Goal: Transaction & Acquisition: Purchase product/service

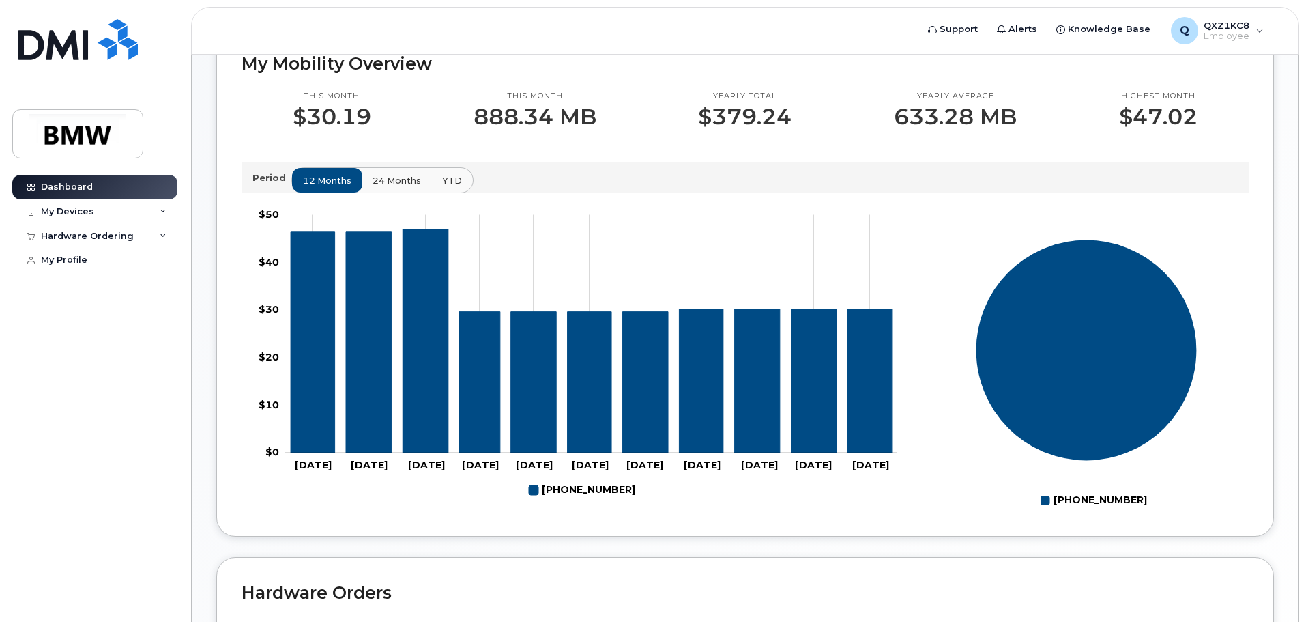
scroll to position [409, 0]
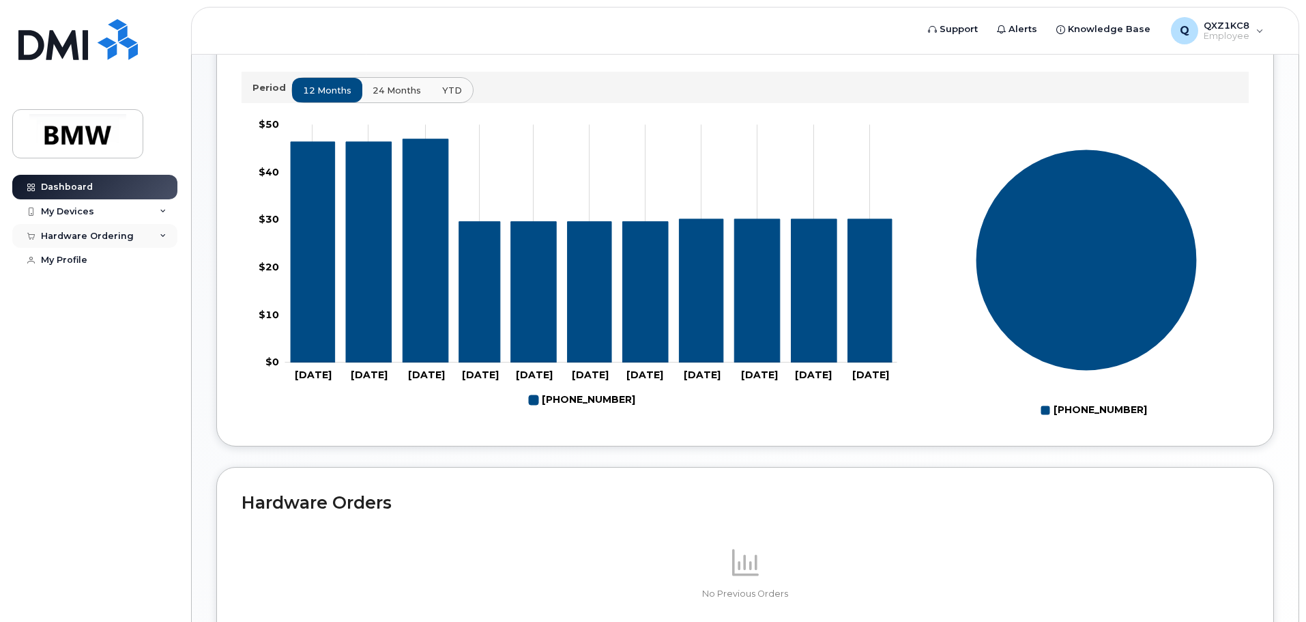
click at [162, 235] on icon at bounding box center [163, 236] width 7 height 7
click at [85, 287] on div "New Order" at bounding box center [73, 286] width 52 height 12
click at [164, 214] on icon at bounding box center [163, 211] width 7 height 7
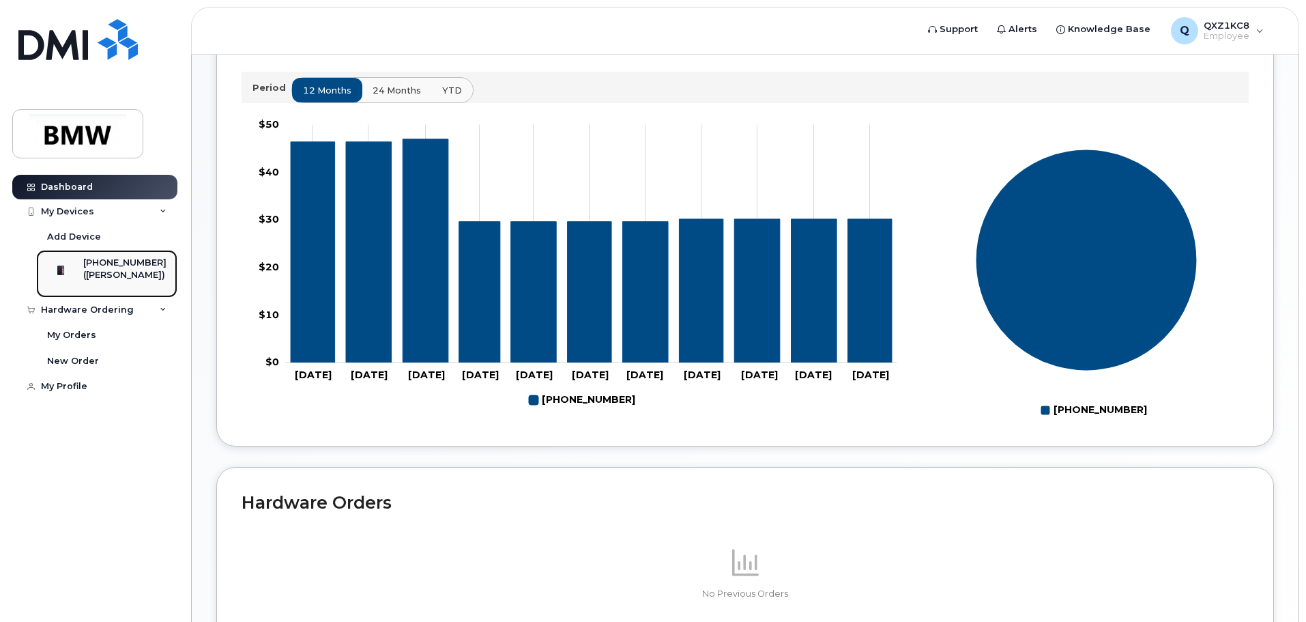
click at [115, 279] on div "([PERSON_NAME])" at bounding box center [124, 275] width 83 height 12
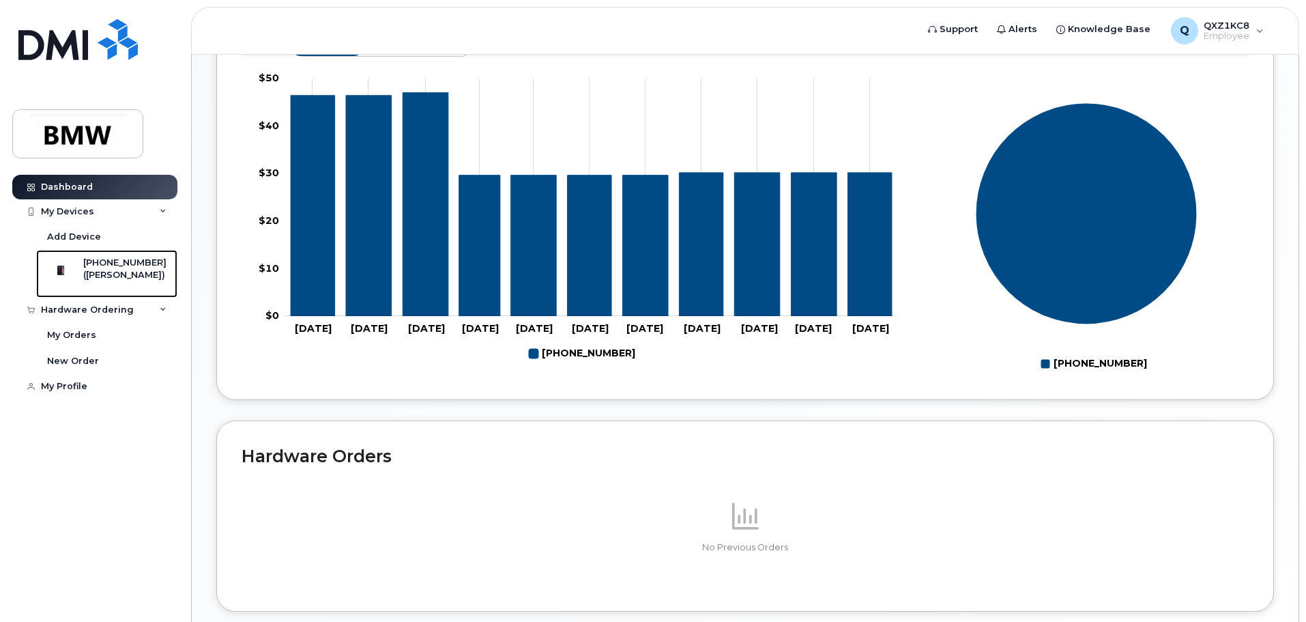
scroll to position [487, 0]
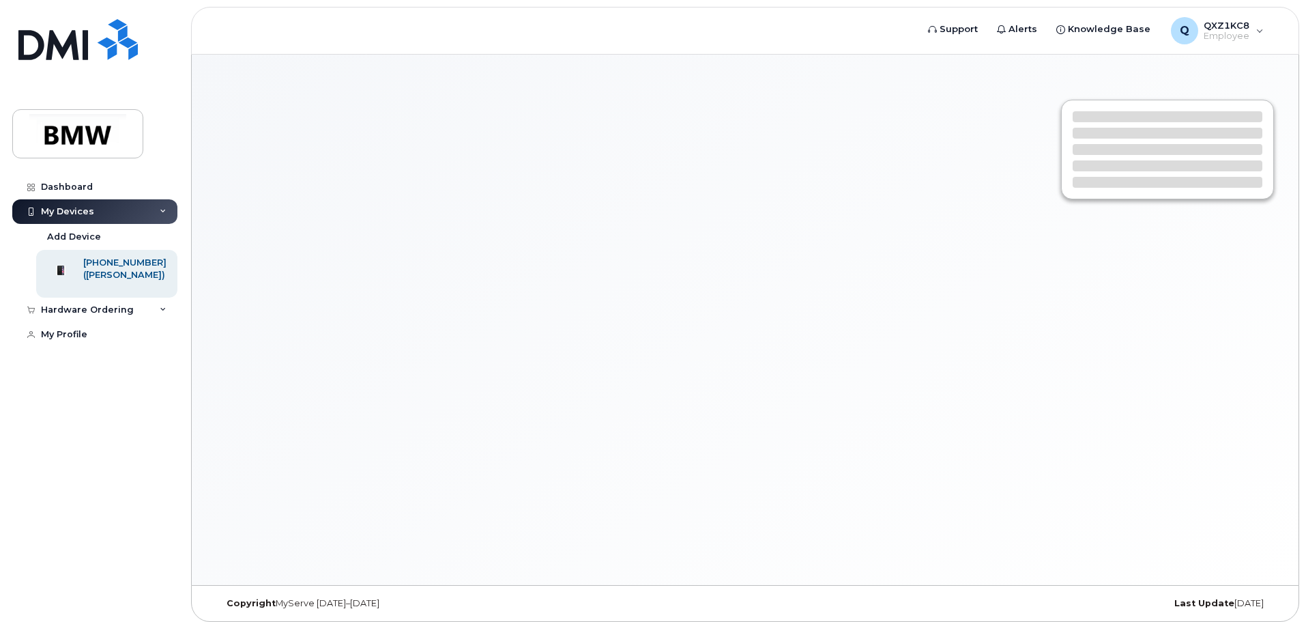
click at [73, 208] on div "My Devices" at bounding box center [67, 211] width 53 height 11
click at [78, 315] on div "Hardware Ordering" at bounding box center [87, 309] width 93 height 11
click at [76, 341] on div "My Orders" at bounding box center [71, 335] width 49 height 12
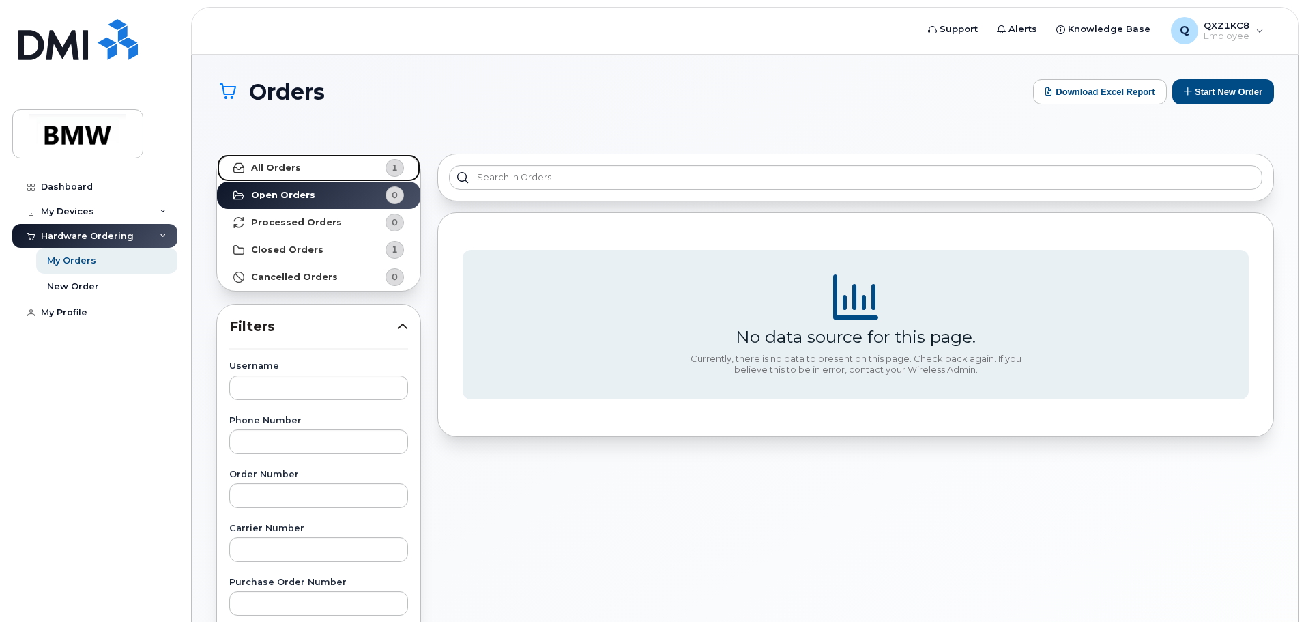
click at [291, 169] on strong "All Orders" at bounding box center [276, 167] width 50 height 11
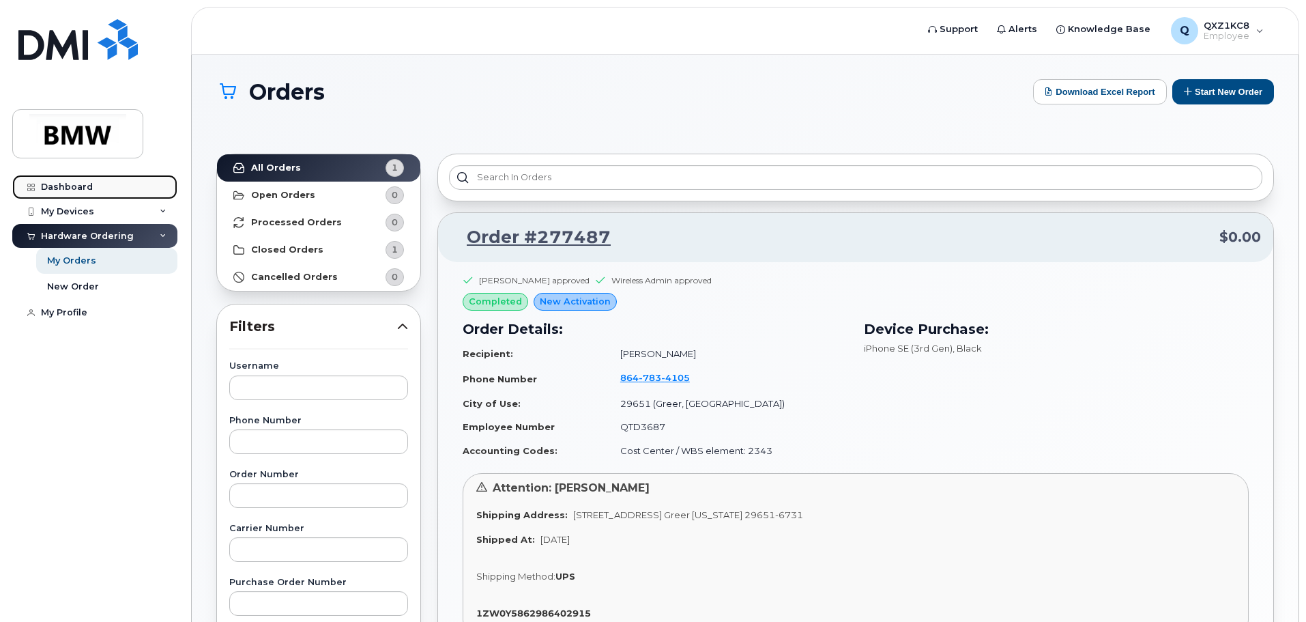
click at [75, 188] on div "Dashboard" at bounding box center [67, 186] width 52 height 11
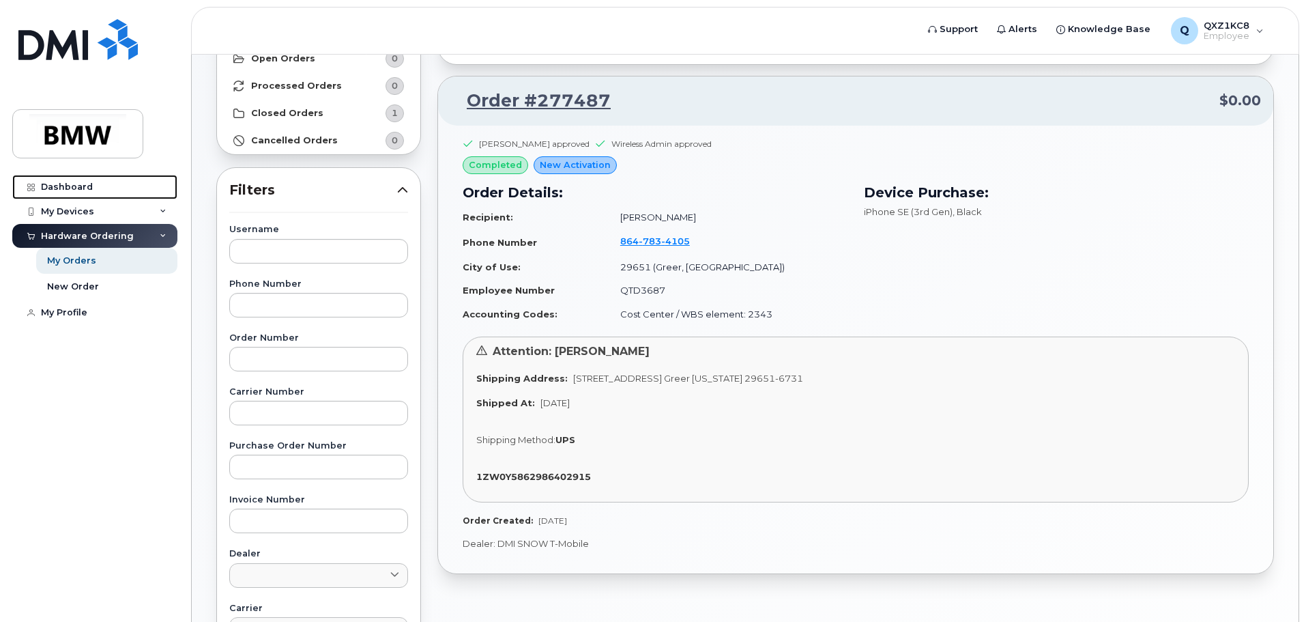
scroll to position [205, 0]
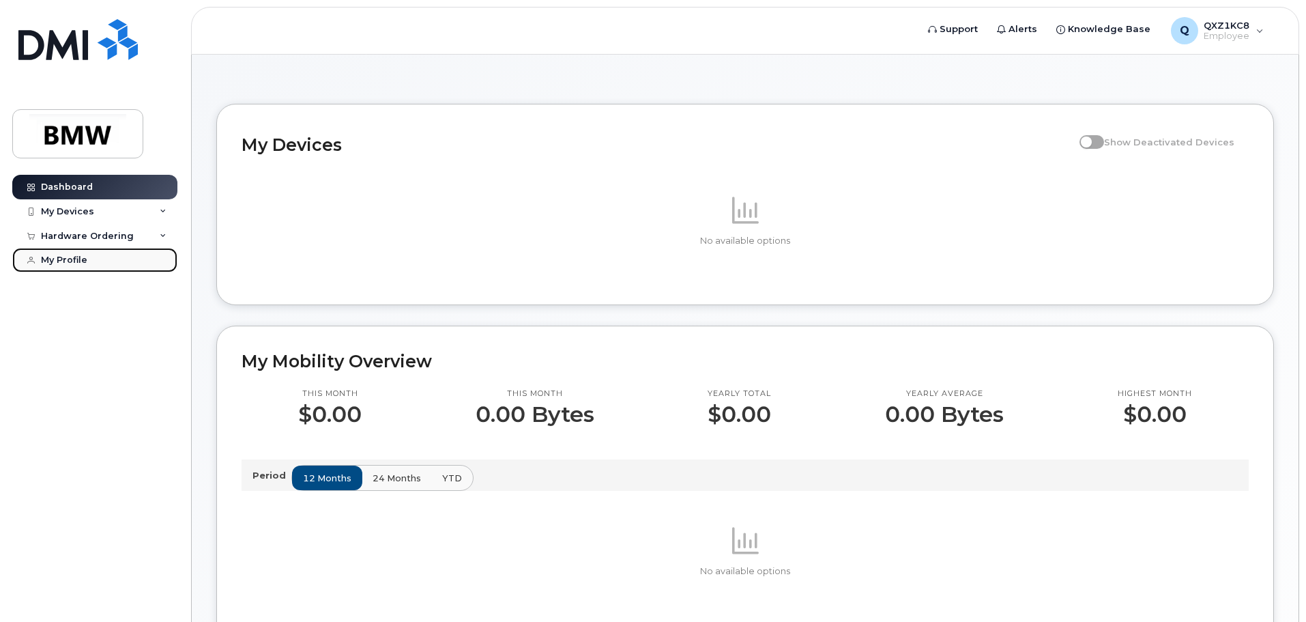
click at [68, 263] on div "My Profile" at bounding box center [64, 259] width 46 height 11
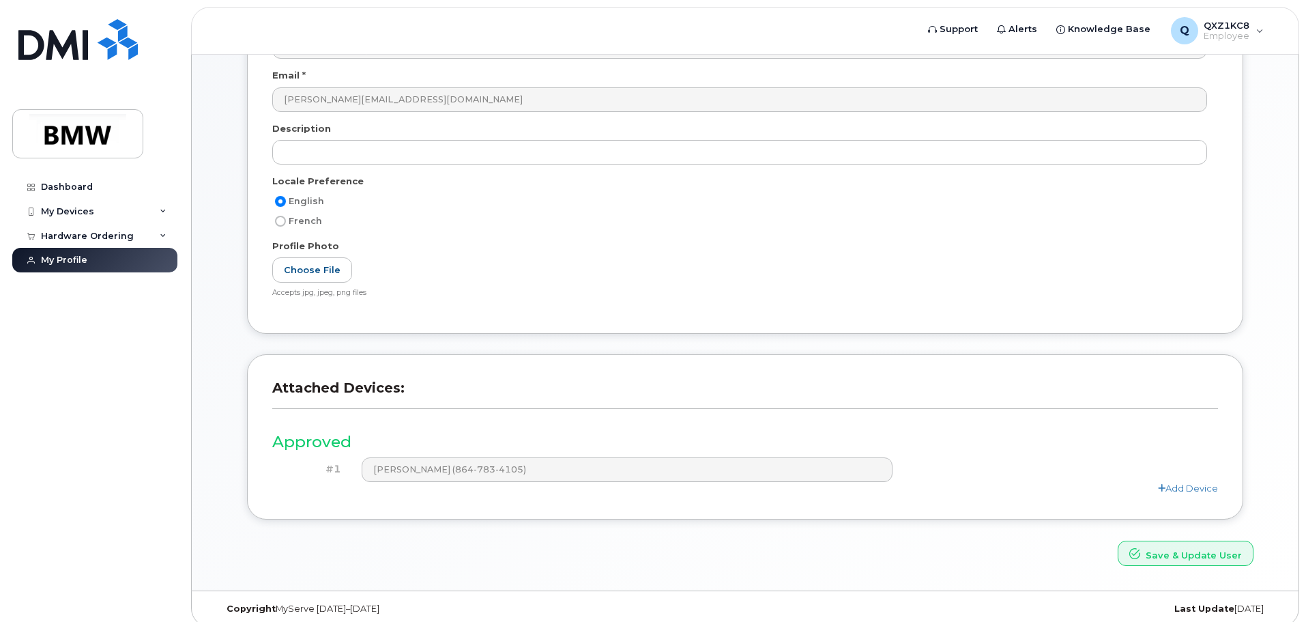
scroll to position [189, 0]
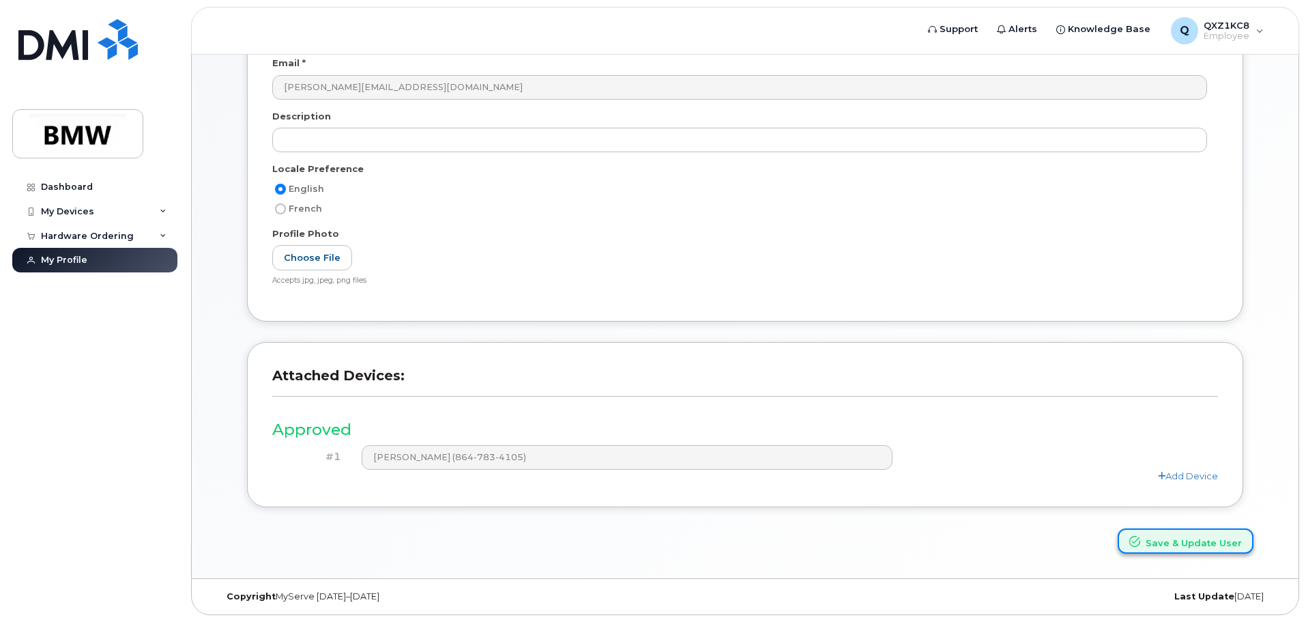
click at [1172, 543] on button "Save & Update User" at bounding box center [1186, 540] width 136 height 25
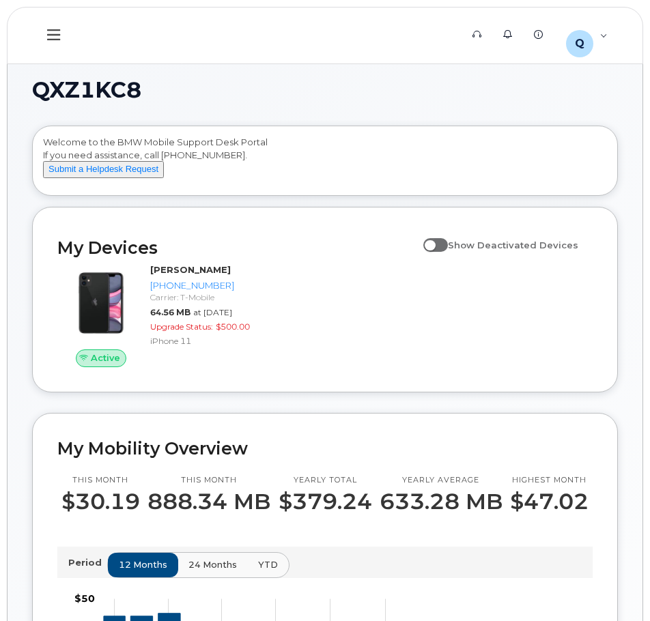
click at [448, 252] on span at bounding box center [435, 245] width 25 height 14
click at [434, 243] on input "Show Deactivated Devices" at bounding box center [428, 237] width 11 height 11
click at [439, 252] on span at bounding box center [435, 245] width 25 height 14
click at [434, 243] on input "Show Deactivated Devices" at bounding box center [428, 237] width 11 height 11
checkbox input "false"
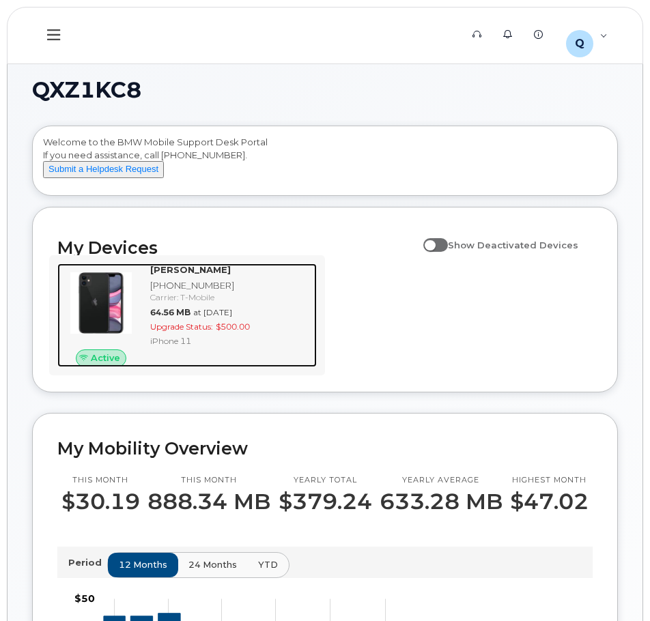
click at [209, 332] on span "Upgrade Status:" at bounding box center [181, 326] width 63 height 10
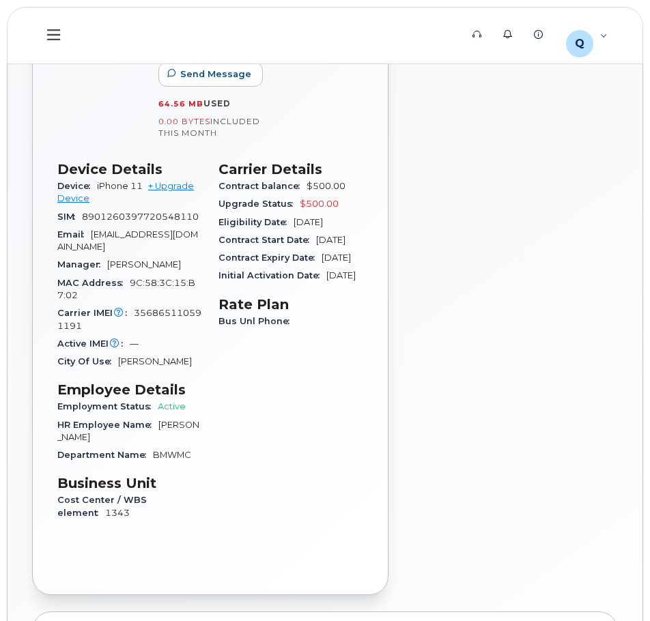
scroll to position [202, 0]
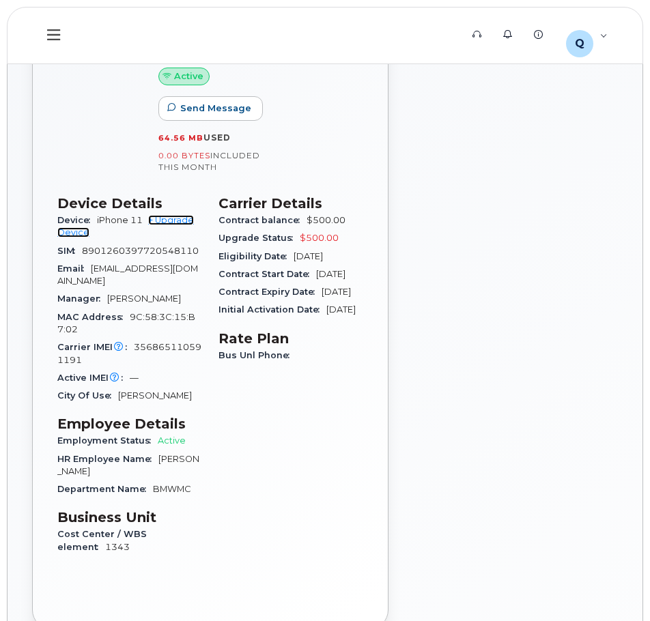
click at [169, 221] on link "+ Upgrade Device" at bounding box center [125, 226] width 136 height 23
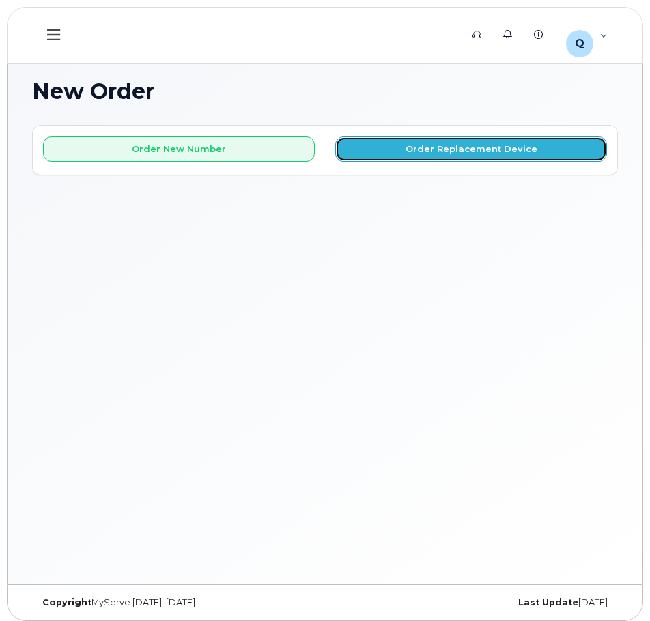
click at [433, 151] on button "Order Replacement Device" at bounding box center [471, 148] width 272 height 25
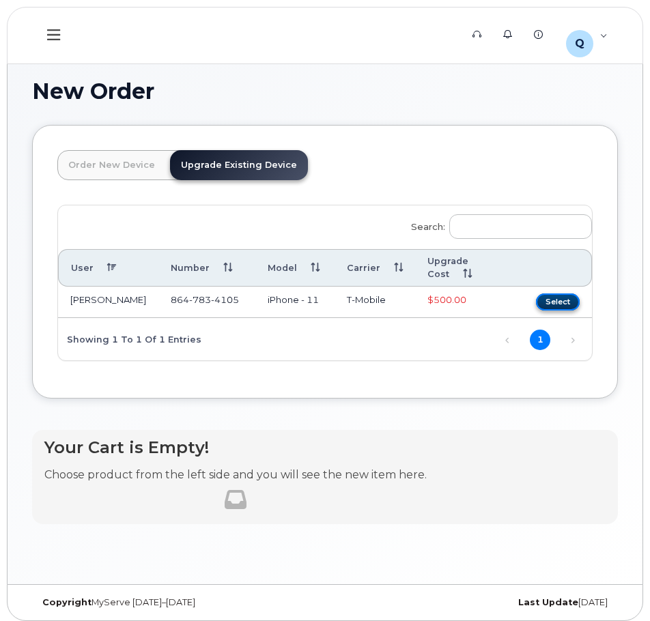
click at [555, 293] on button "Select" at bounding box center [558, 301] width 44 height 17
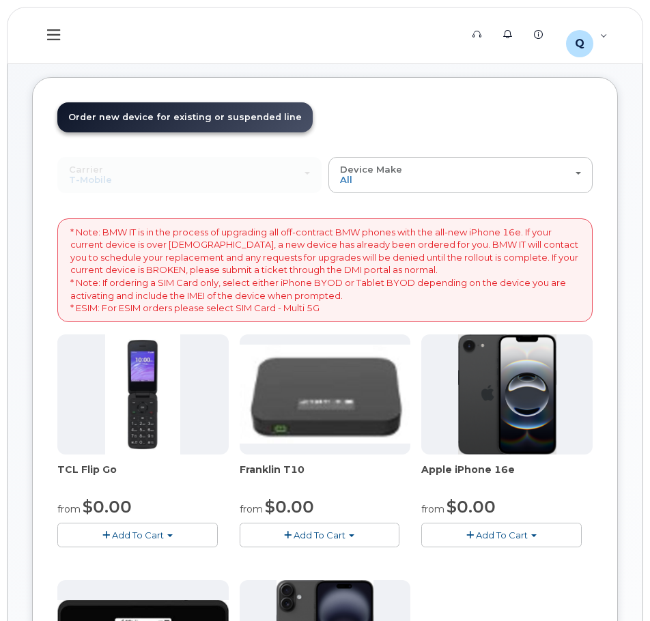
scroll to position [68, 0]
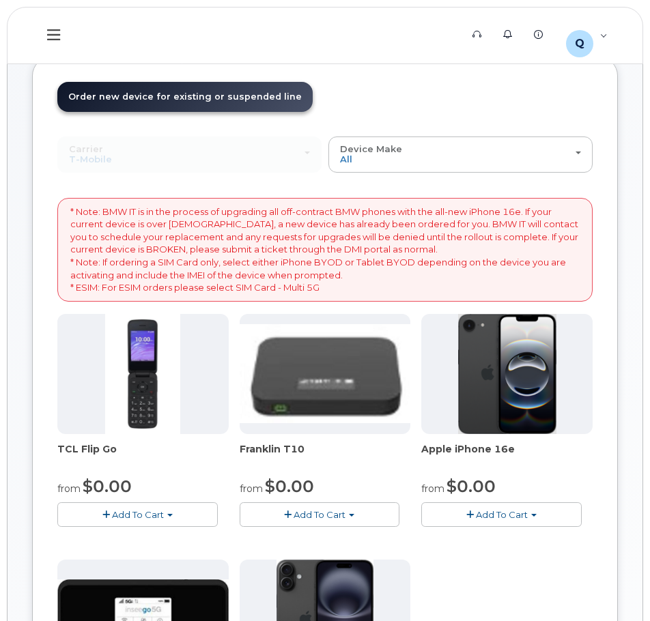
drag, startPoint x: 482, startPoint y: 377, endPoint x: 495, endPoint y: 372, distance: 14.1
click at [482, 377] on img at bounding box center [507, 374] width 98 height 120
click at [494, 517] on span "Add To Cart" at bounding box center [502, 514] width 52 height 11
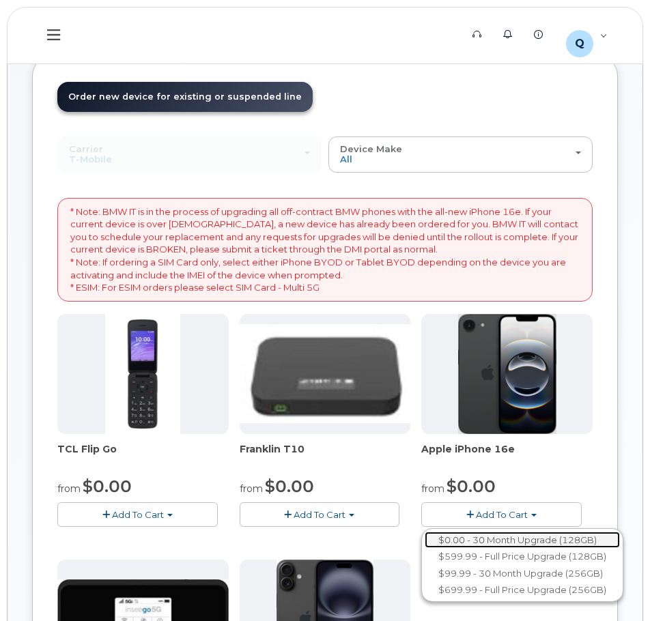
click at [514, 541] on link "$0.00 - 30 Month Upgrade (128GB)" at bounding box center [521, 540] width 195 height 17
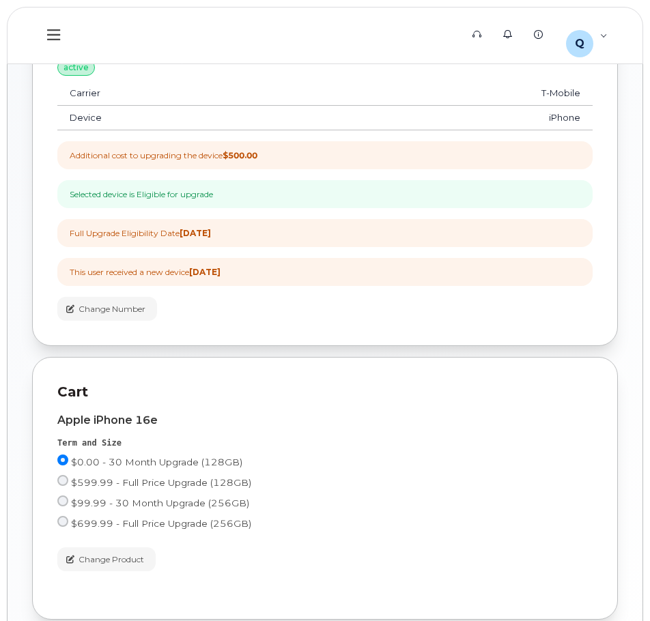
scroll to position [452, 0]
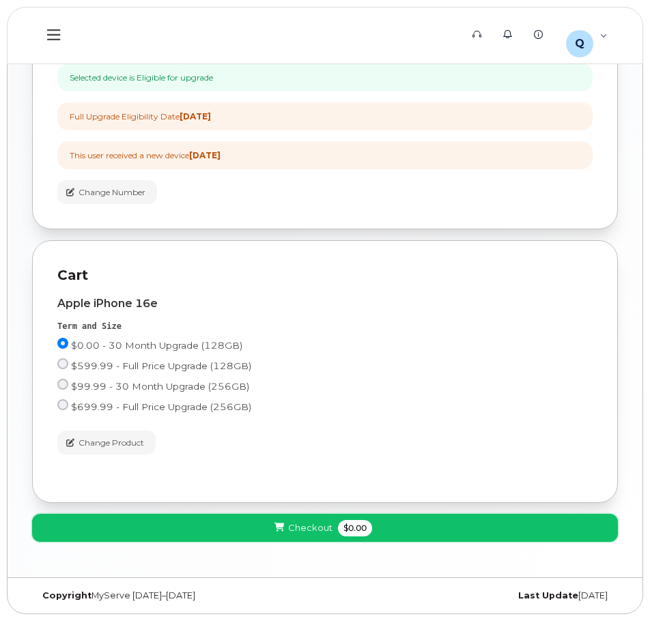
click at [300, 532] on span "Checkout" at bounding box center [310, 527] width 44 height 13
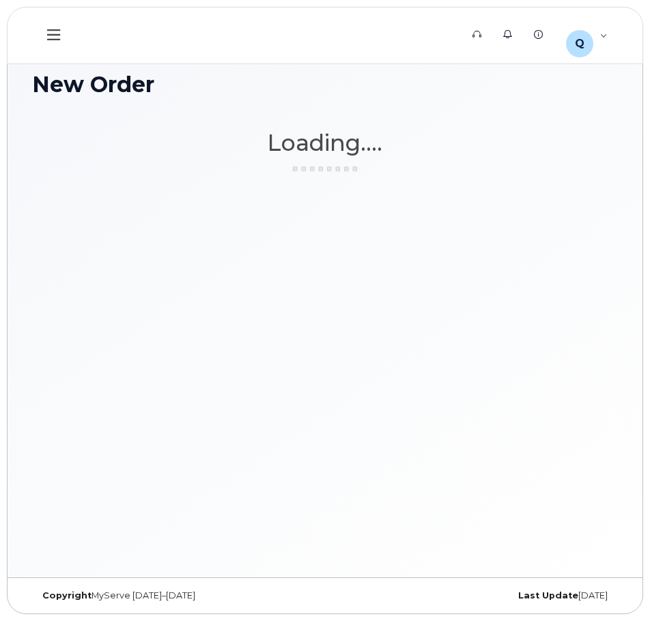
scroll to position [7, 0]
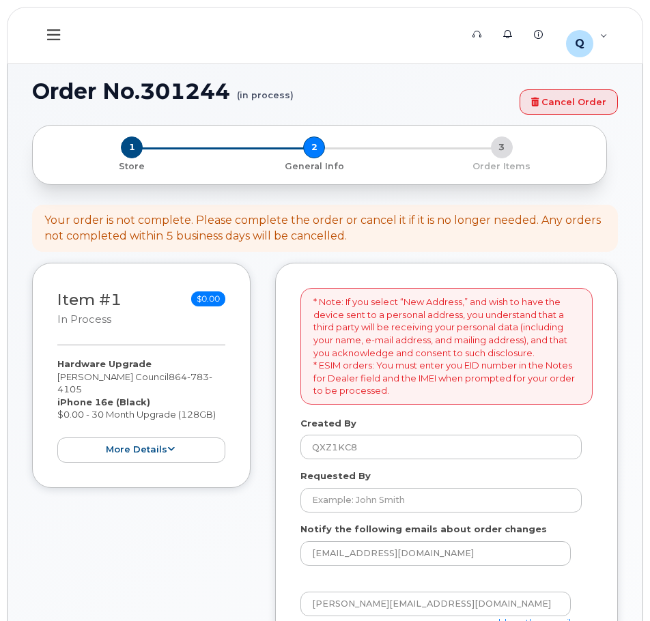
select select
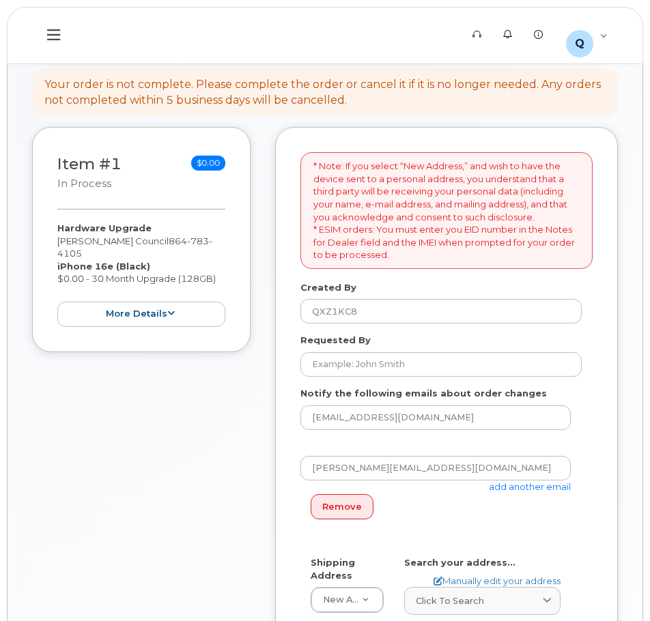
scroll to position [136, 0]
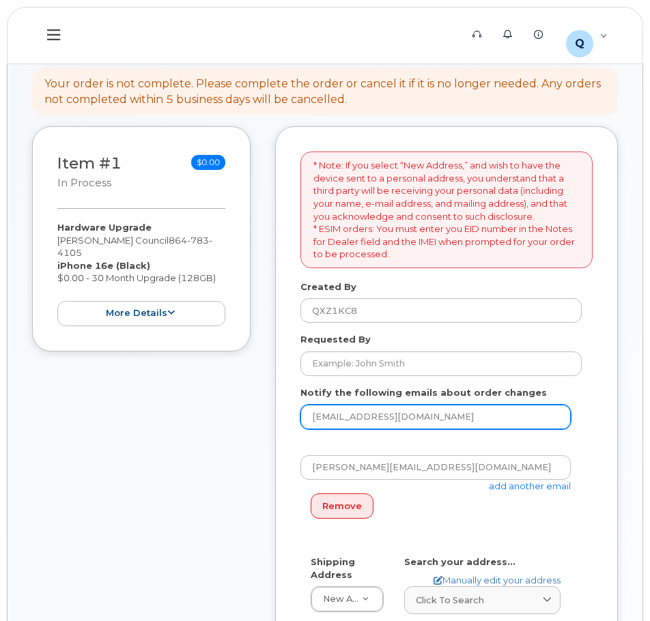
click at [346, 417] on input "[EMAIL_ADDRESS][DOMAIN_NAME]" at bounding box center [435, 417] width 270 height 25
type input "[EMAIL_ADDRESS][PERSON_NAME][DOMAIN_NAME]"
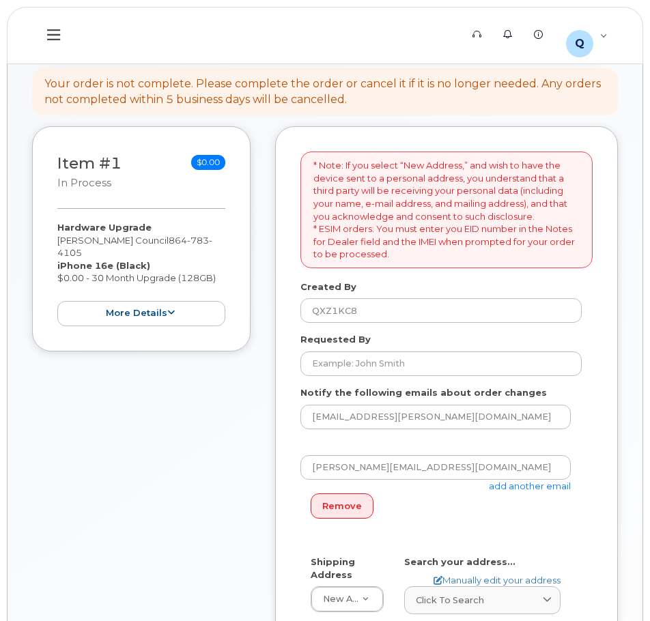
click at [460, 513] on div "Remove" at bounding box center [440, 506] width 281 height 28
click at [369, 368] on input "Requested By" at bounding box center [440, 363] width 281 height 25
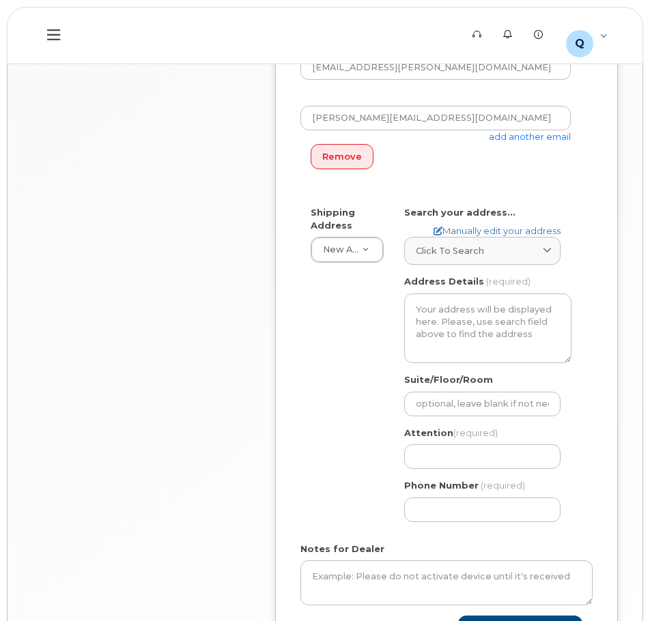
scroll to position [483, 0]
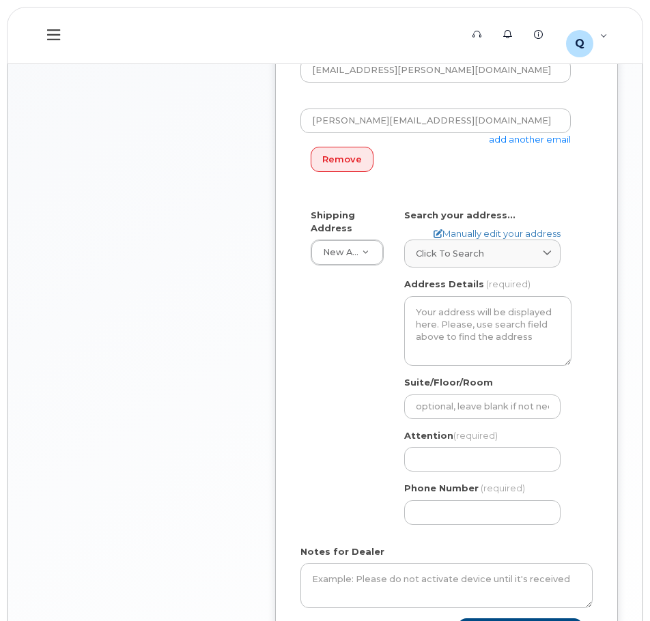
type input "[PERSON_NAME]"
click at [480, 328] on textarea "Address Details" at bounding box center [487, 331] width 167 height 70
click at [472, 317] on textarea "Address Details" at bounding box center [487, 331] width 167 height 70
click at [504, 301] on textarea "Address Details" at bounding box center [487, 331] width 167 height 70
click at [482, 333] on textarea "Address Details" at bounding box center [487, 331] width 167 height 70
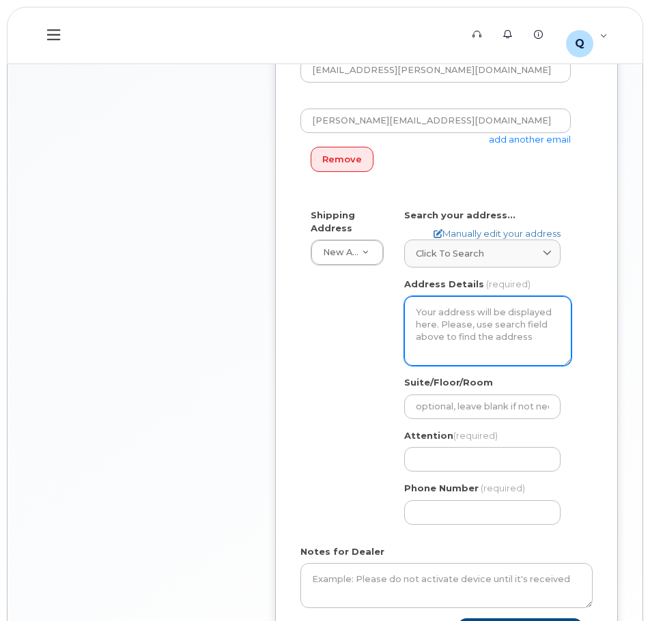
click at [464, 315] on textarea "Address Details" at bounding box center [487, 331] width 167 height 70
drag, startPoint x: 467, startPoint y: 315, endPoint x: 445, endPoint y: 351, distance: 42.2
click at [443, 351] on textarea "Address Details" at bounding box center [487, 331] width 167 height 70
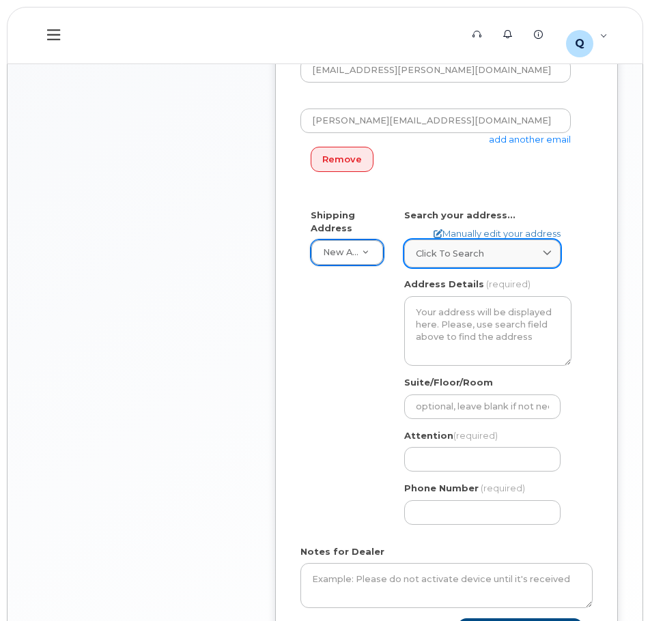
click at [466, 258] on span "Click to search" at bounding box center [450, 253] width 68 height 13
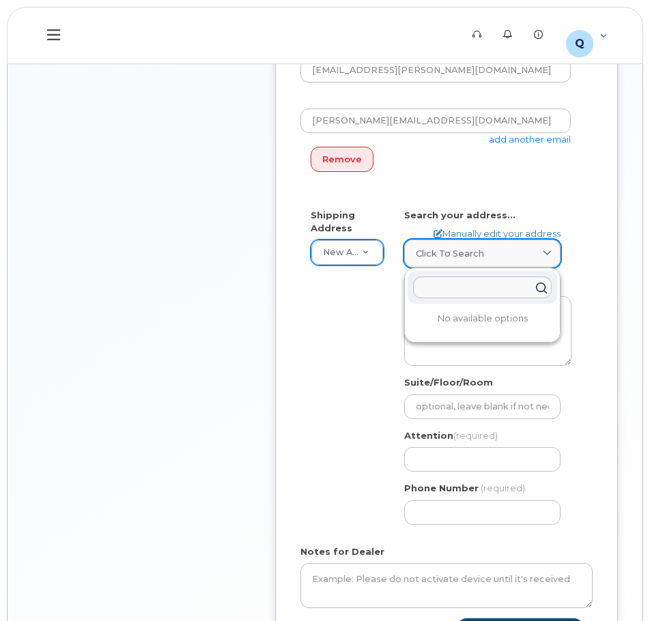
click at [469, 257] on span "Click to search" at bounding box center [450, 253] width 68 height 13
click at [486, 235] on link "Manually edit your address" at bounding box center [496, 233] width 127 height 13
select select
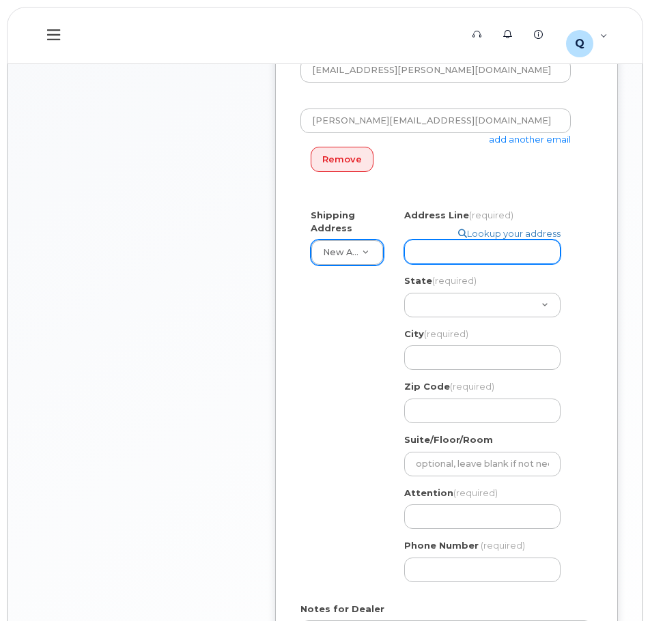
click at [471, 253] on input "Address Line (required)" at bounding box center [482, 251] width 156 height 25
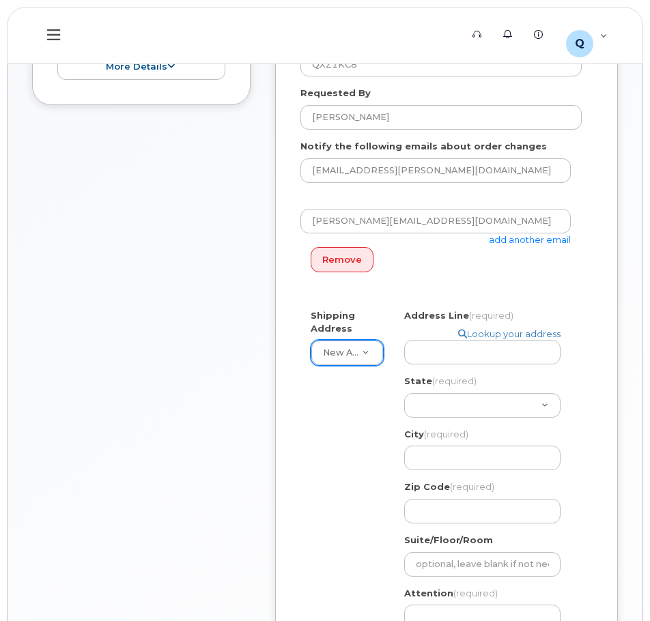
scroll to position [336, 0]
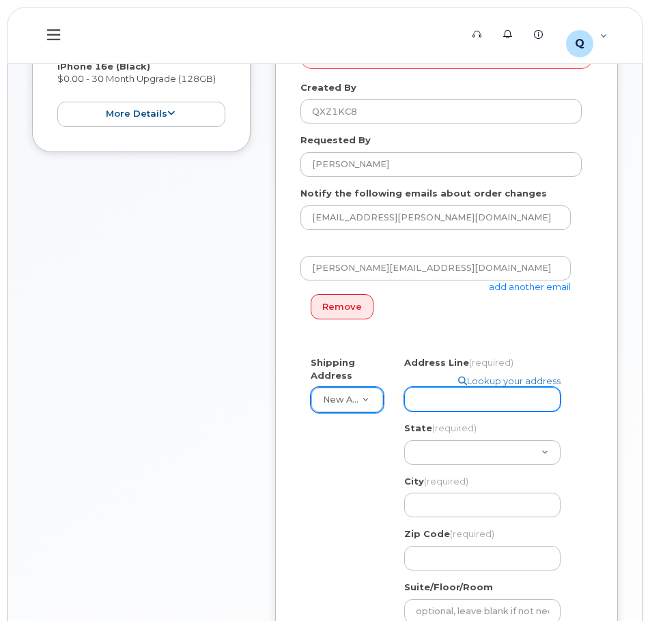
click at [466, 400] on input "Address Line (required)" at bounding box center [482, 399] width 156 height 25
paste input "1400 Highway 101 S GREER SC 29651-6731 UNITED STATES Greer South Carolina 29651…"
select select
type input "1400 Highway 101 S GREER SC 29651-6731 UNITED STATES Greer South Carolina 29651…"
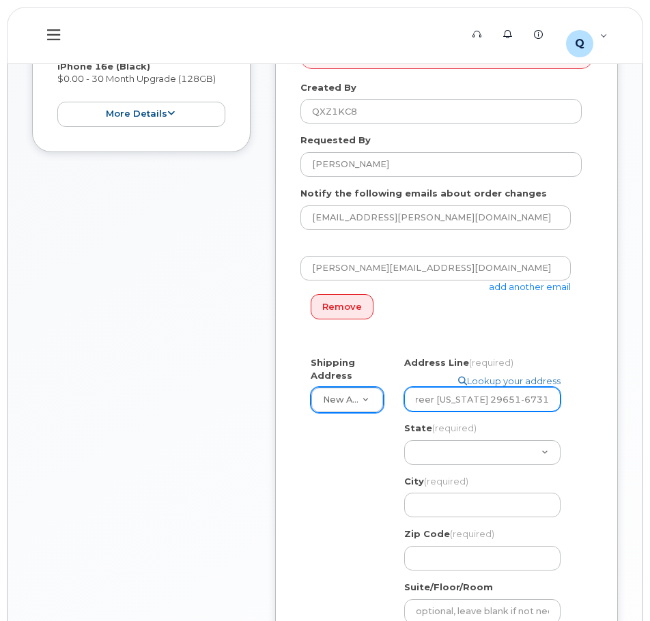
select select
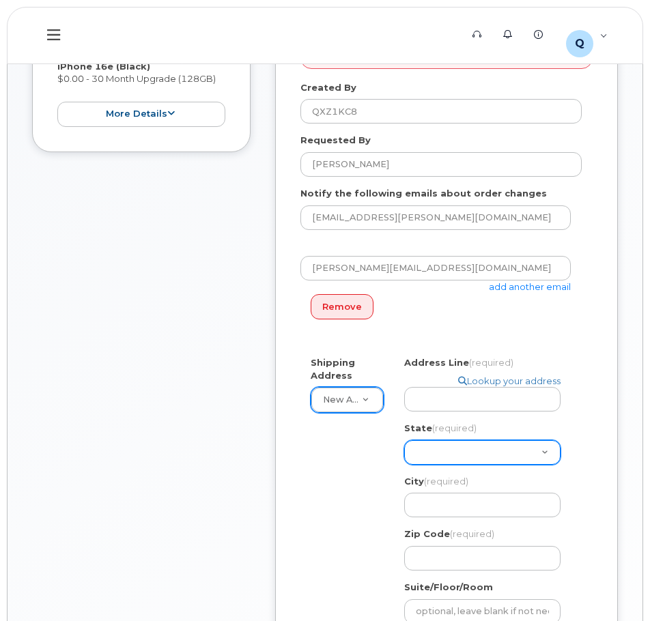
click at [472, 444] on select "Alabama Alaska American Samoa Arizona Arkansas California Colorado Connecticut …" at bounding box center [482, 452] width 156 height 25
select select "SC"
click at [404, 440] on select "Alabama Alaska American Samoa Arizona Arkansas California Colorado Connecticut …" at bounding box center [482, 452] width 156 height 25
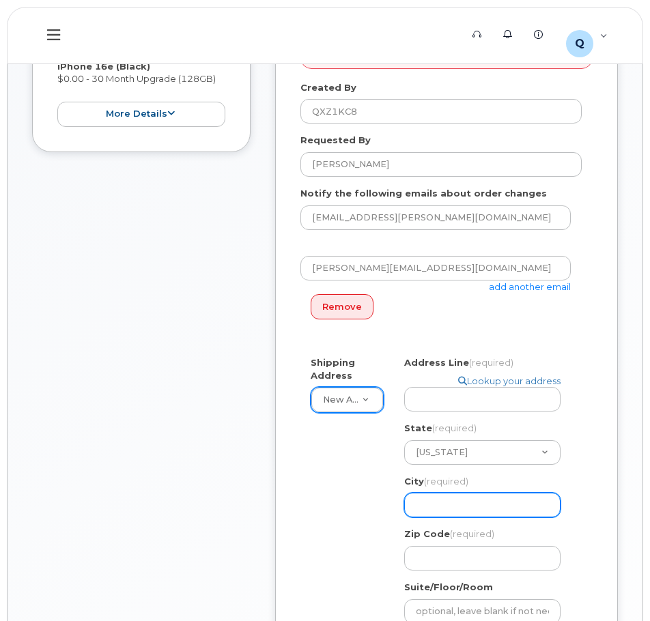
click at [501, 495] on input "City (required)" at bounding box center [482, 505] width 156 height 25
select select
type input "G"
select select
type input "Gr"
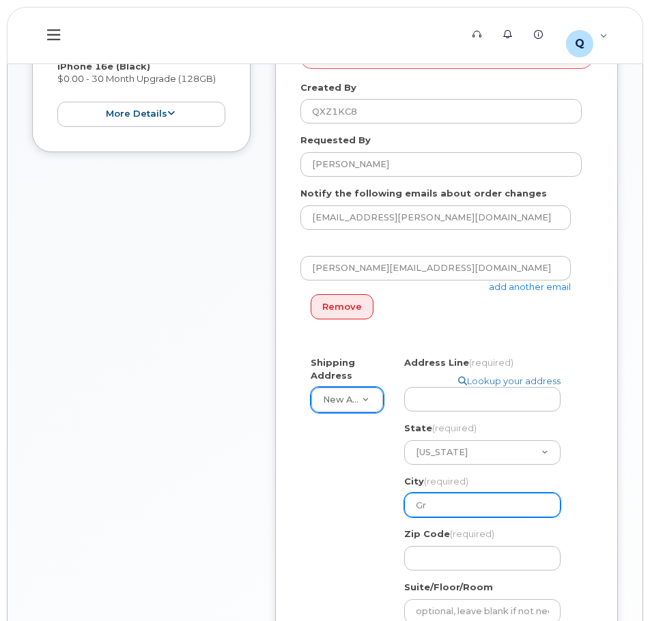
select select
type input "Gre"
select select
type input "Gree"
select select
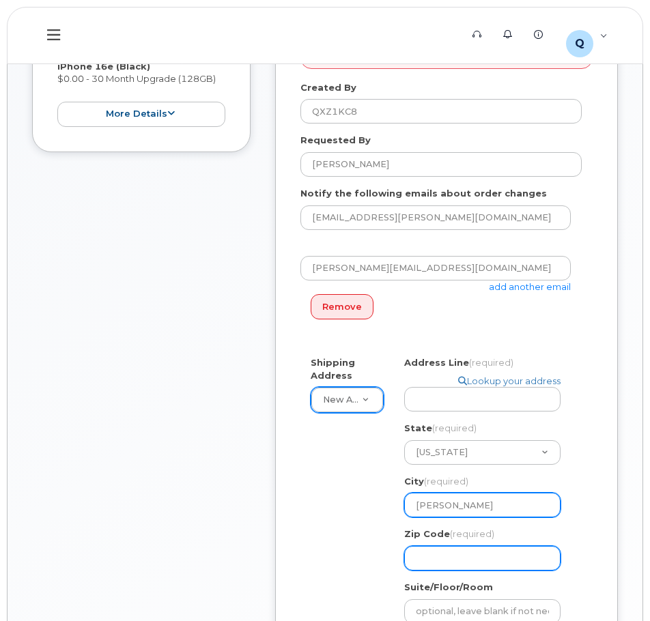
type input "Greer"
click at [454, 559] on input "Zip Code (required)" at bounding box center [482, 558] width 156 height 25
select select
type input "2"
select select
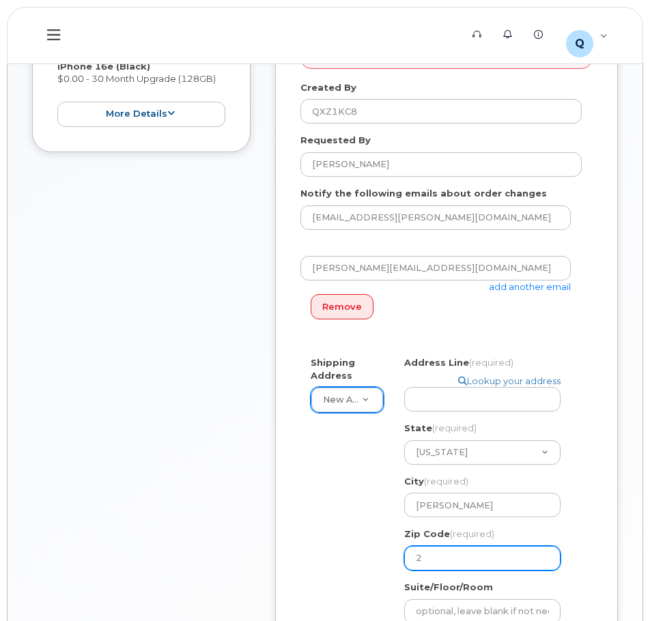
type input "29"
select select
type input "296"
select select
type input "2965"
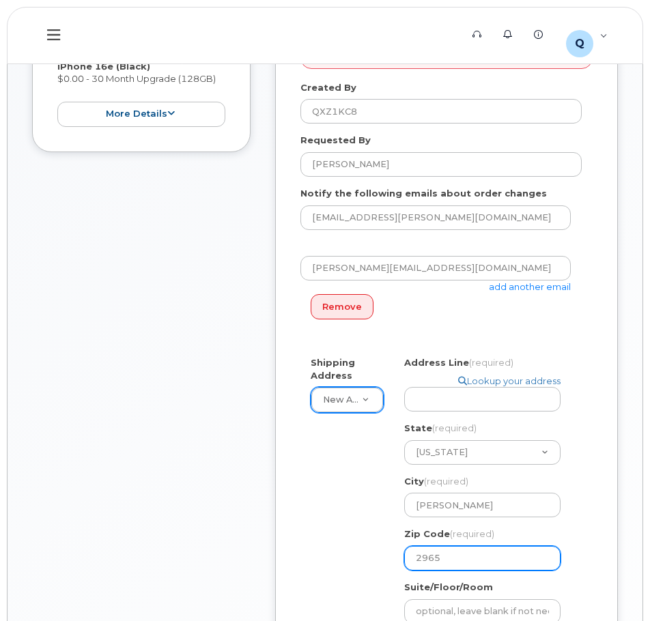
select select
type input "29651"
select select
type input "29651-"
select select
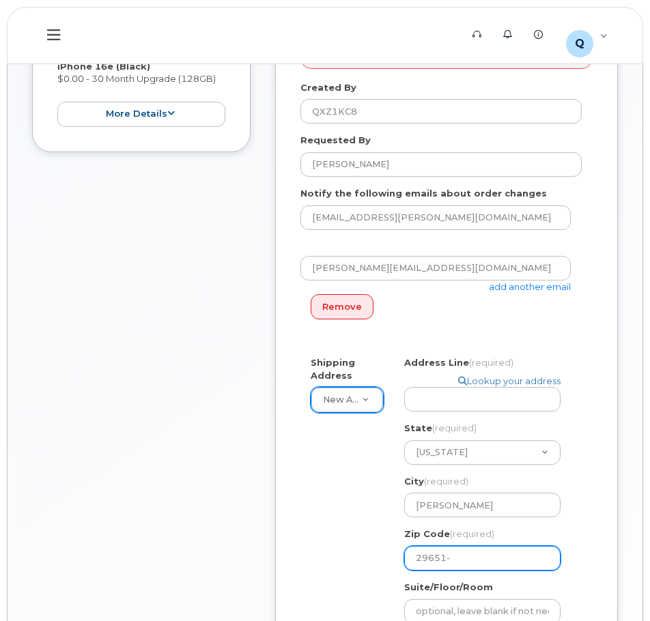
type input "29651-6"
select select
type input "29651-67"
select select
type input "29651-673"
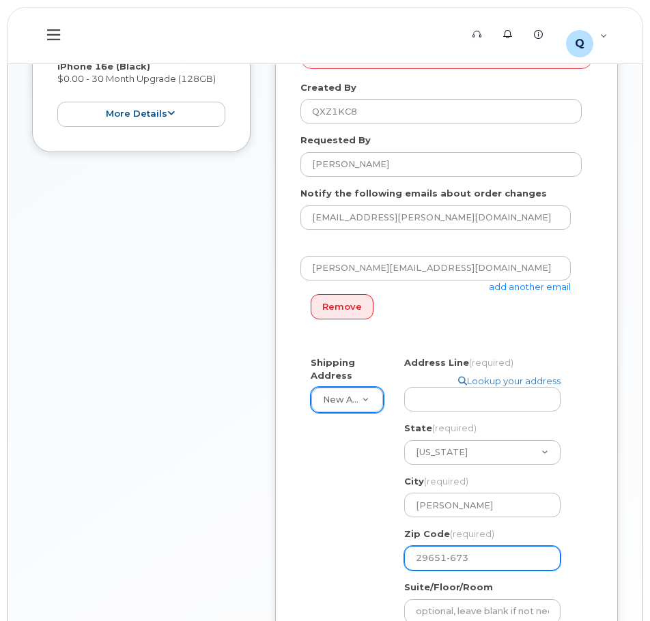
select select
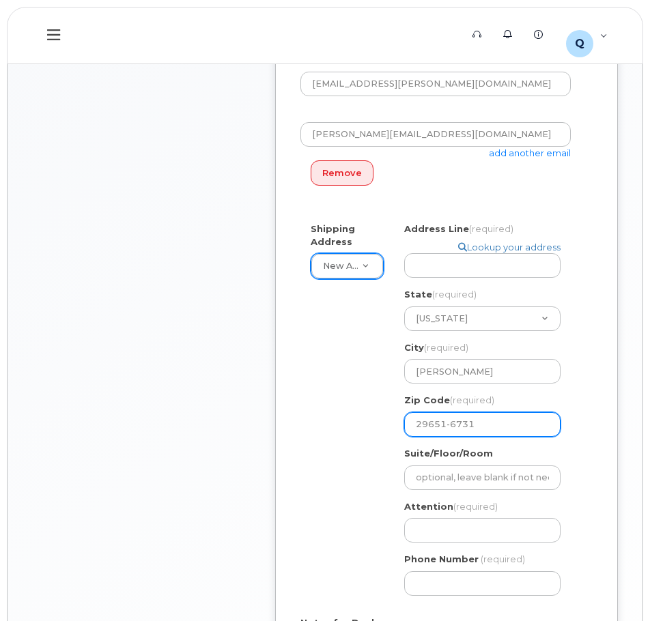
scroll to position [472, 0]
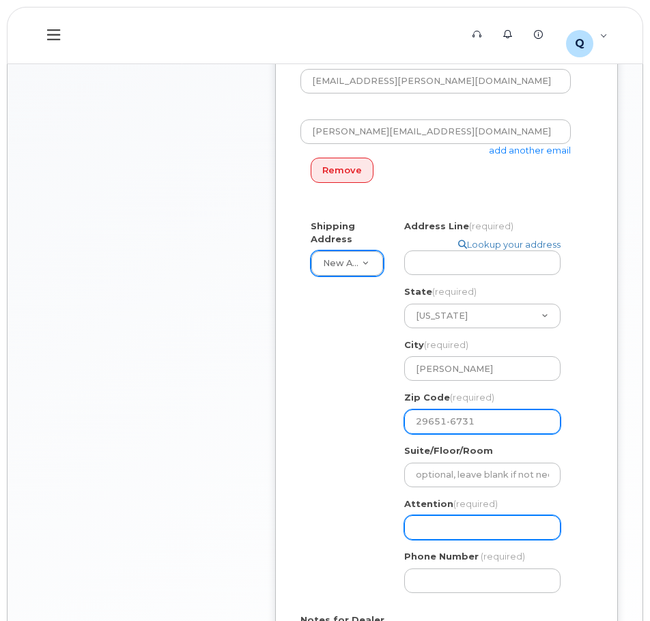
type input "29651-6731"
click at [455, 524] on input "Attention (required)" at bounding box center [482, 527] width 156 height 25
select select
type input "D"
select select
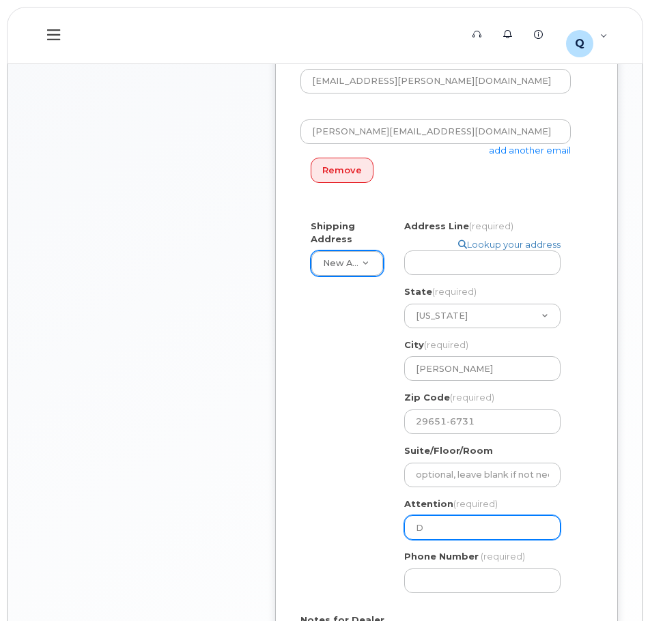
type input "De"
select select
type input "Der"
select select
type input "Dero"
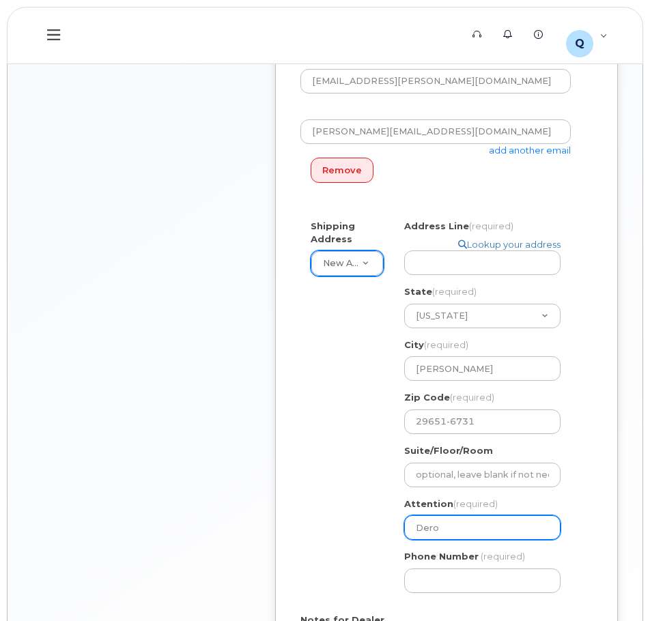
select select
type input "Deron"
select select
type input "Deron M"
select select
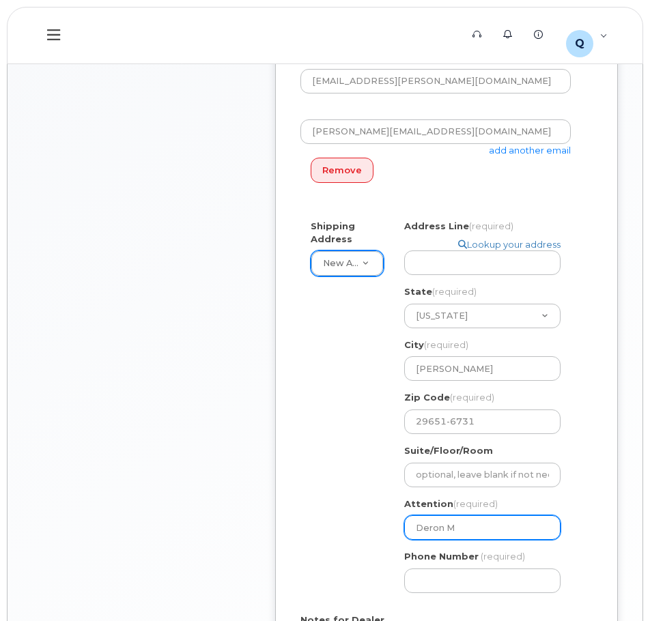
type input "Deron Mc"
select select
type input "Deron McG"
select select
type input "Deron McGo"
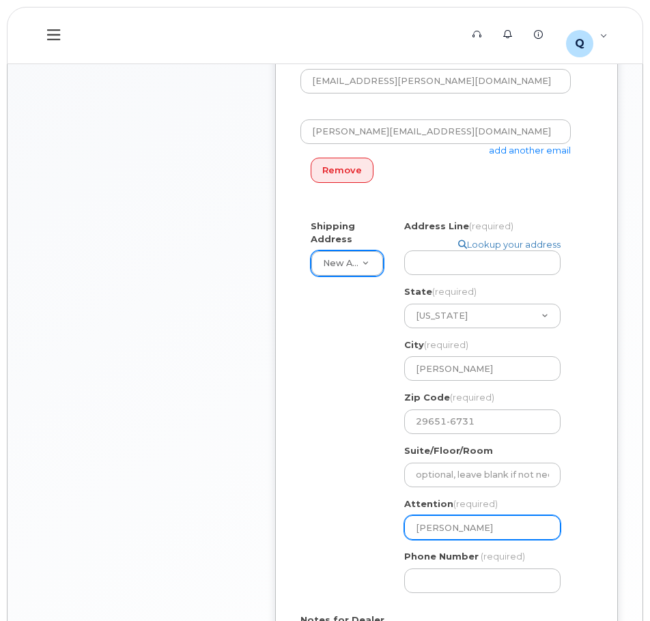
select select
type input "Deron McGow"
select select
type input "Deron McGowa"
select select
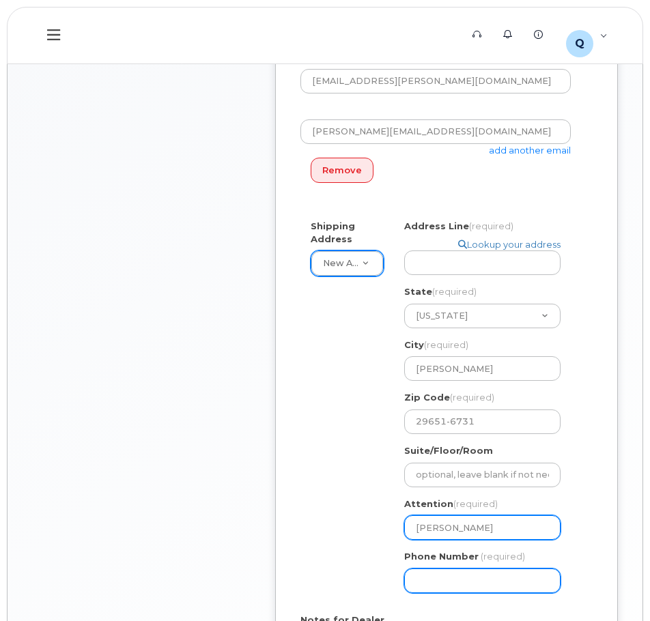
type input "[PERSON_NAME]"
click at [476, 586] on input "Phone Number" at bounding box center [482, 580] width 156 height 25
type input "864"
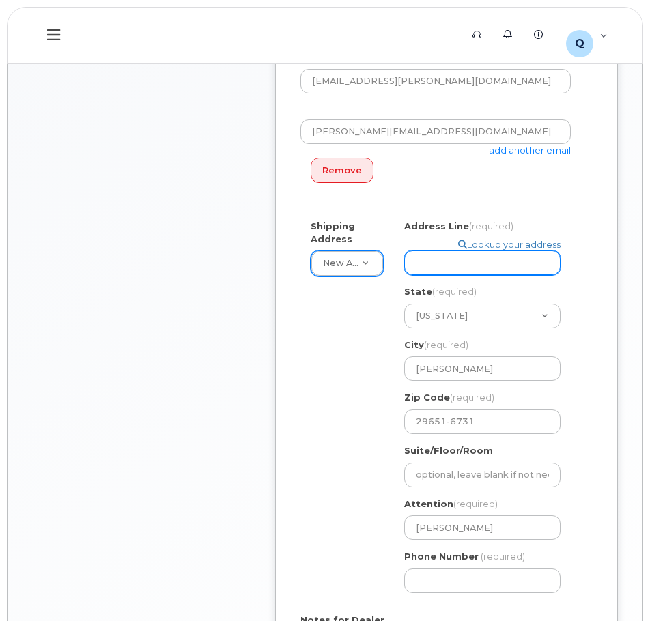
click at [453, 271] on input "Address Line (required)" at bounding box center [482, 262] width 156 height 25
click at [486, 263] on input "Address Line (required)" at bounding box center [482, 262] width 156 height 25
paste input "1400 Highway 101 S"
select select
type input "1400 Highway 101 S"
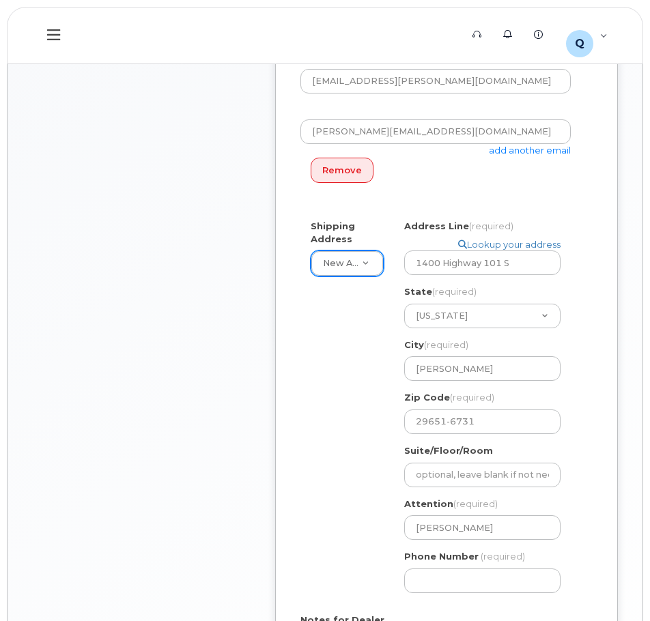
click at [584, 427] on div "Shipping Address New Address New Address BMW MC Plant BMW North America Financi…" at bounding box center [446, 411] width 292 height 383
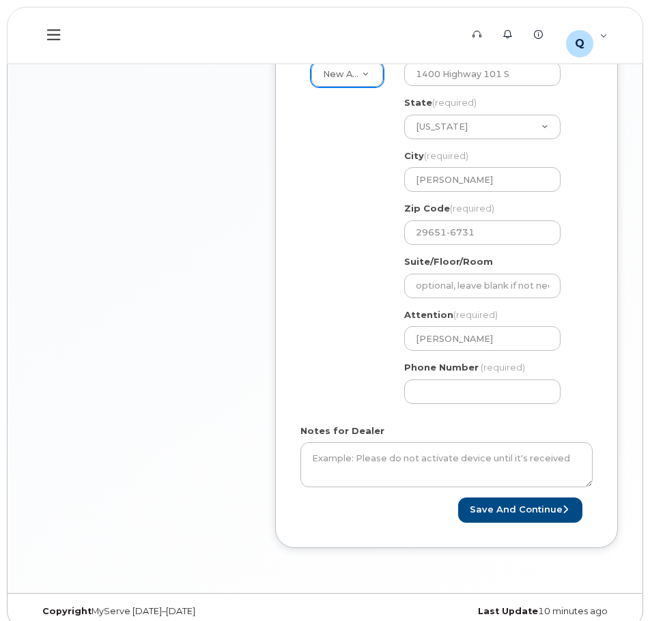
scroll to position [677, 0]
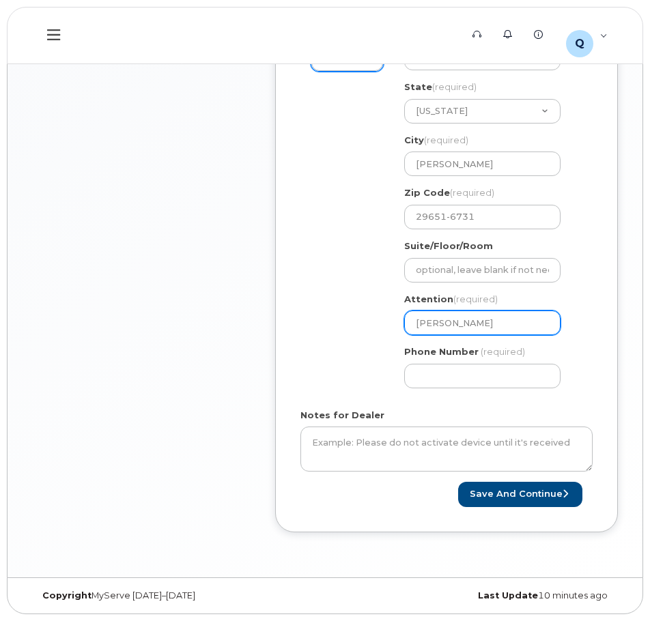
click at [516, 324] on input "[PERSON_NAME]" at bounding box center [482, 322] width 156 height 25
type input "[PERSON_NAME]"
select select
type input "Deron McGowan ("
select select
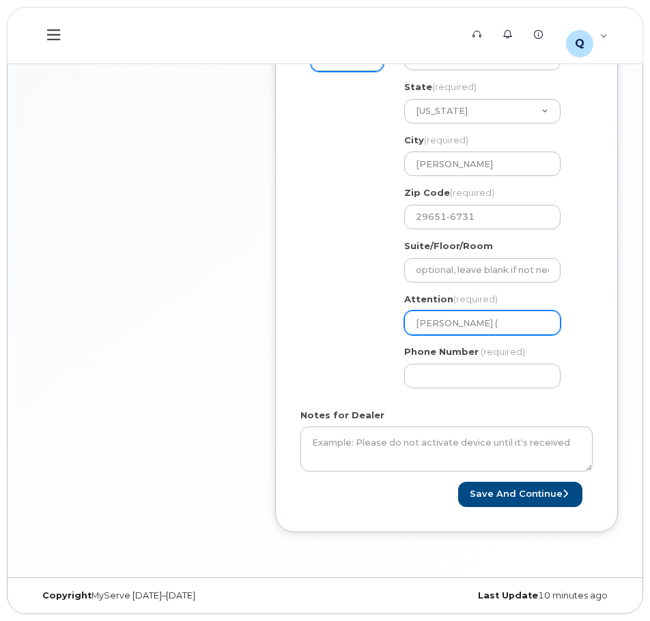
type input "Deron McGowan (L"
select select
type input "Deron McGowan (LC"
select select
type input "Deron McGowan (LC1"
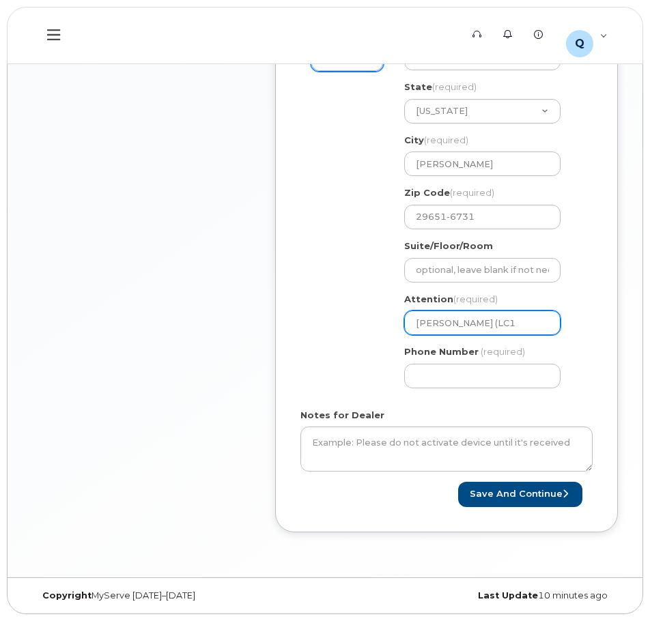
select select
type input "Deron McGowan (LC1 W"
select select
type input "Deron McGowan (LC1 Wa"
select select
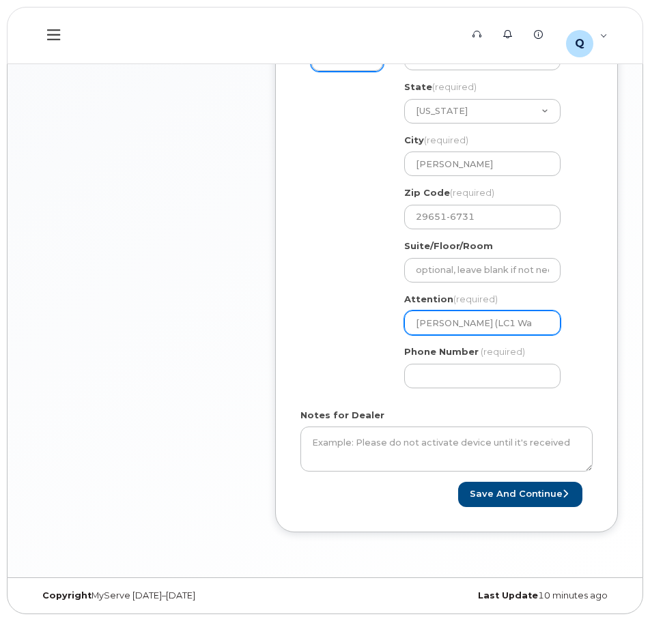
type input "Deron McGowan (LC1 War"
select select
type input "Deron McGowan (LC1 Ware"
select select
type input "Deron McGowan (LC1 Wareh"
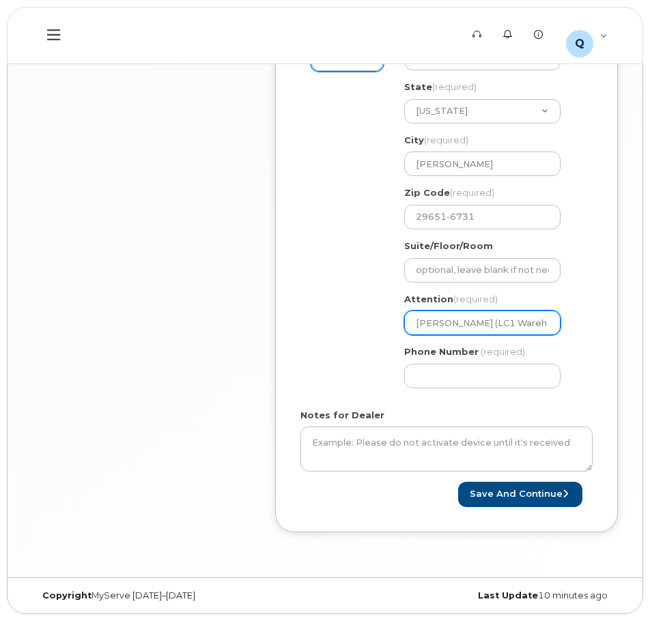
select select
type input "Deron McGowan (LC1 Wareho"
select select
type input "Deron McGowan (LC1 Warehou"
select select
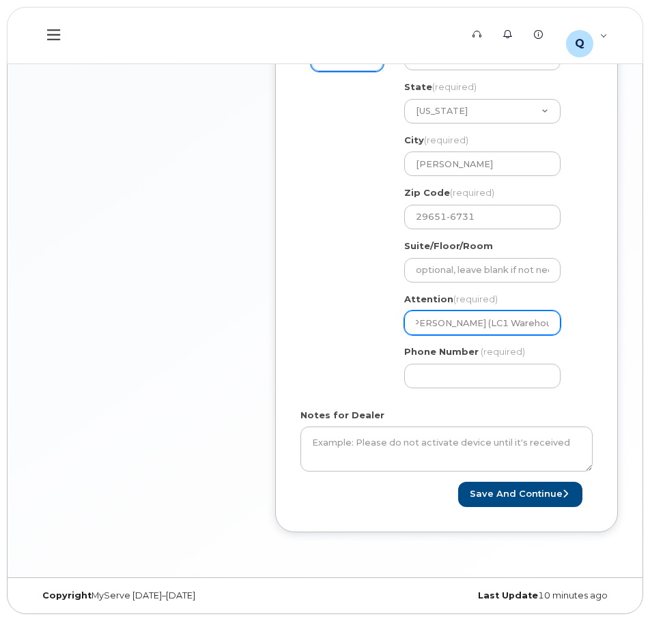
type input "Deron McGowan (LC1 Warehous"
select select
type input "Deron McGowan (LC1 Warehouse"
select select
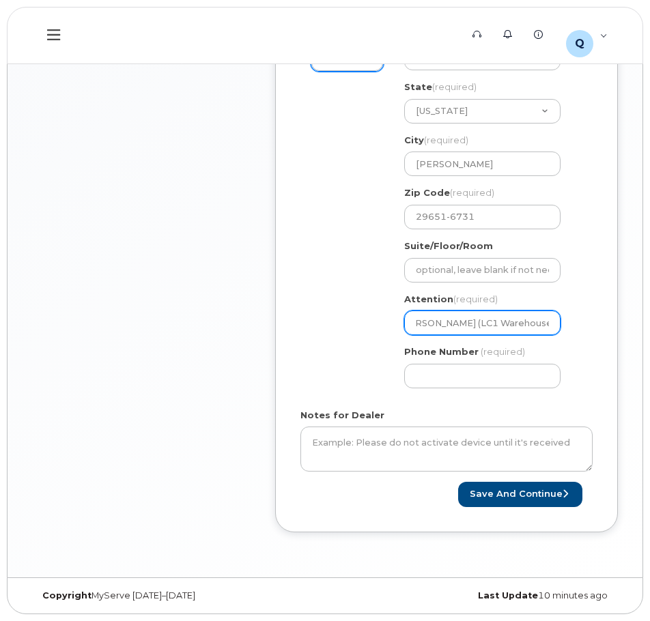
scroll to position [0, 20]
type input "[PERSON_NAME] (LC1 Warehouse)"
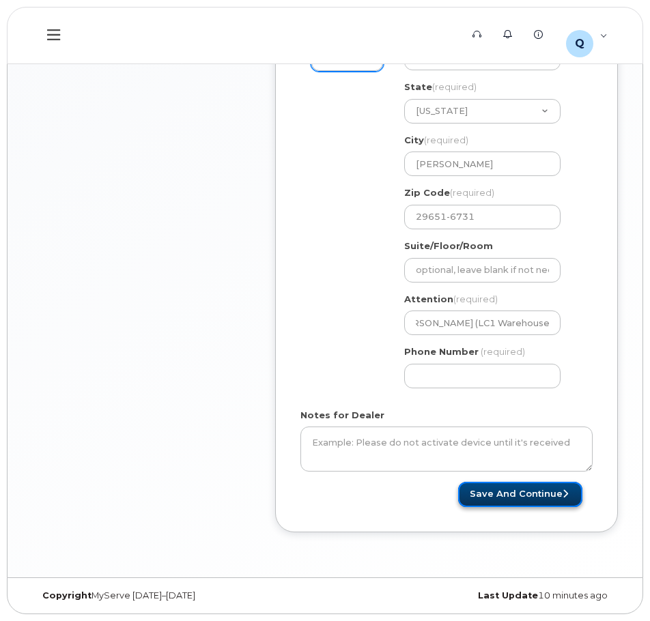
scroll to position [0, 0]
click at [528, 495] on button "Save and Continue" at bounding box center [520, 494] width 124 height 25
click at [446, 413] on div "Notes for Dealer" at bounding box center [446, 440] width 292 height 63
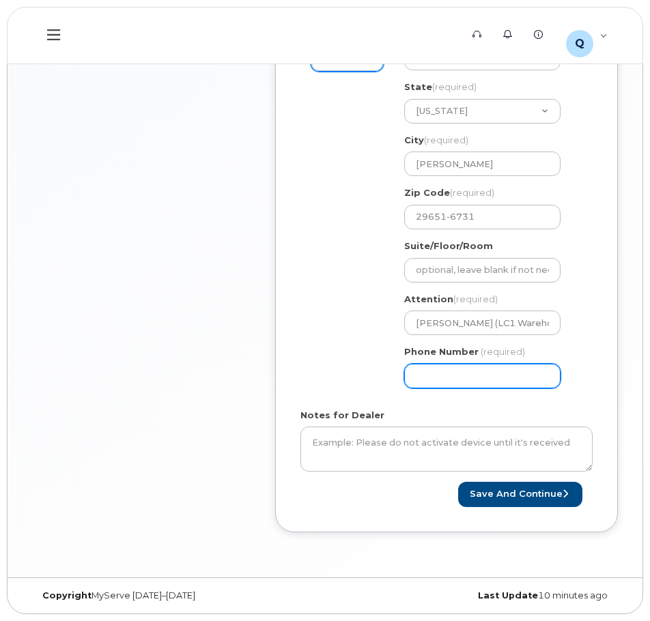
click at [437, 377] on input "Phone Number" at bounding box center [482, 376] width 156 height 25
click at [457, 377] on input "Phone Number" at bounding box center [482, 376] width 156 height 25
select select
type input "8643862584"
click at [490, 381] on input "8643862584" at bounding box center [482, 376] width 156 height 25
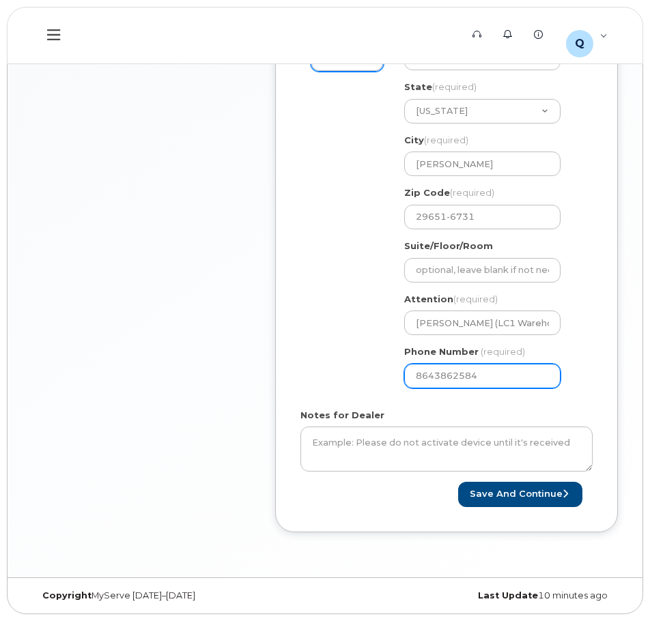
select select
type input "8"
type input "864386258"
select select
type input "8643862584"
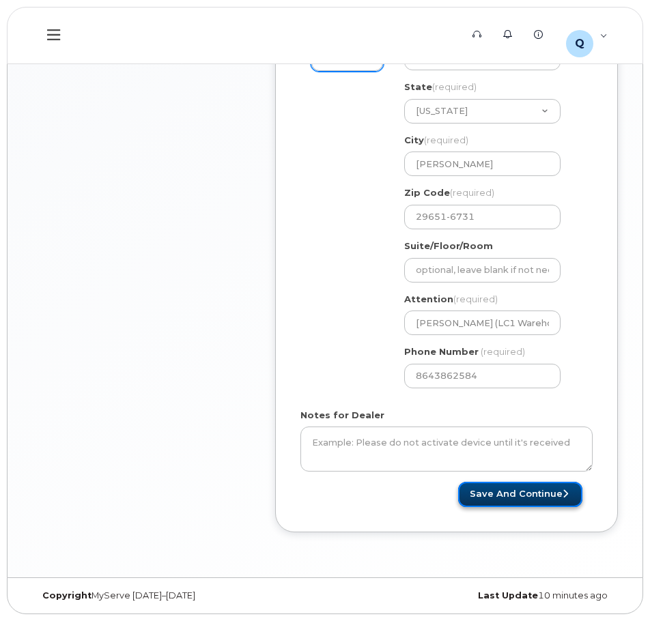
click at [530, 501] on button "Save and Continue" at bounding box center [520, 494] width 124 height 25
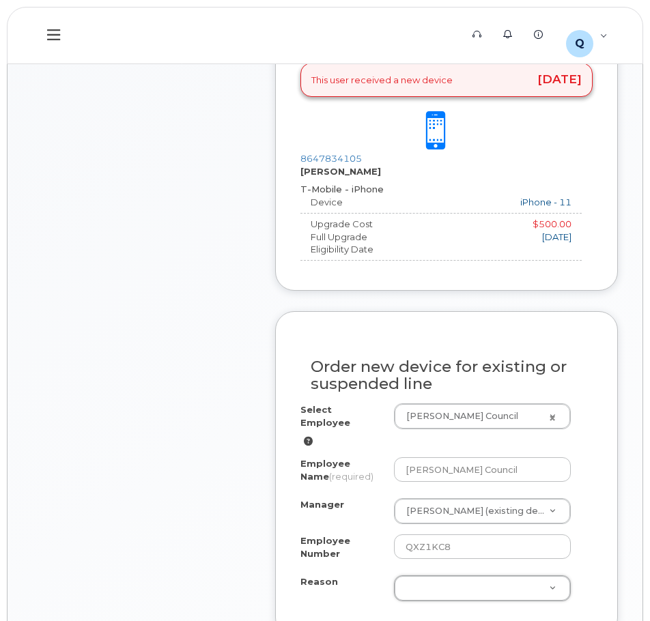
scroll to position [650, 0]
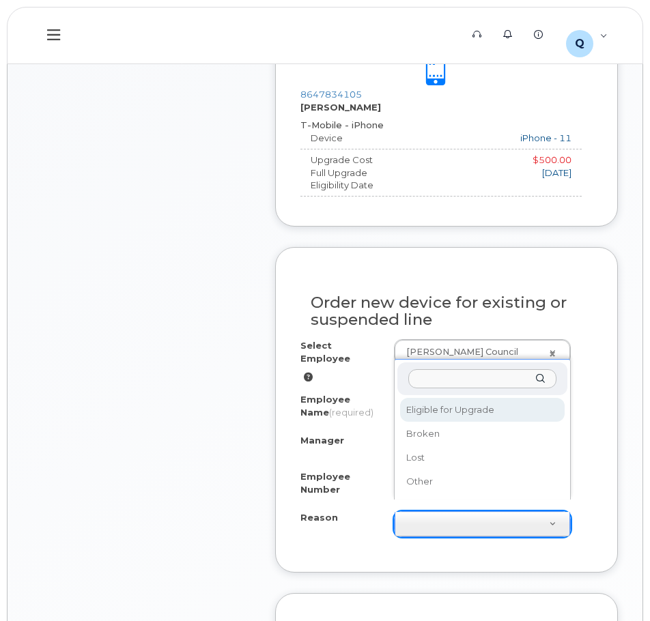
select select "eligible_for_upgrade"
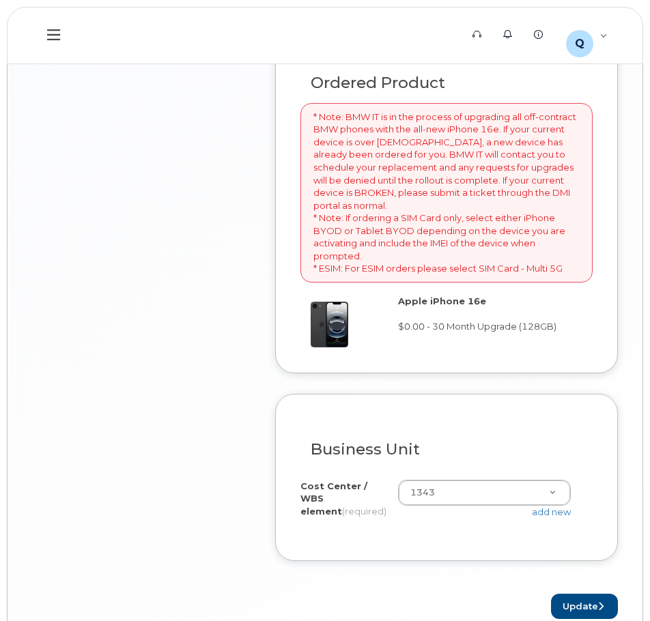
scroll to position [1264, 0]
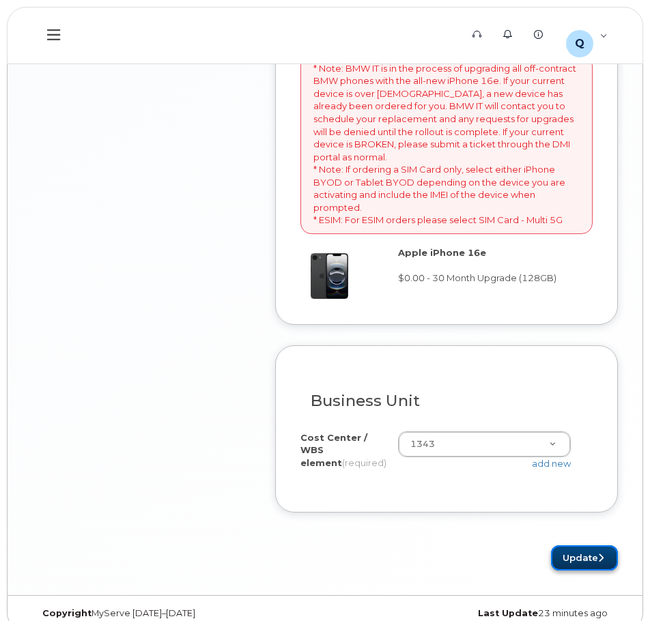
click at [584, 549] on button "Update" at bounding box center [584, 557] width 67 height 25
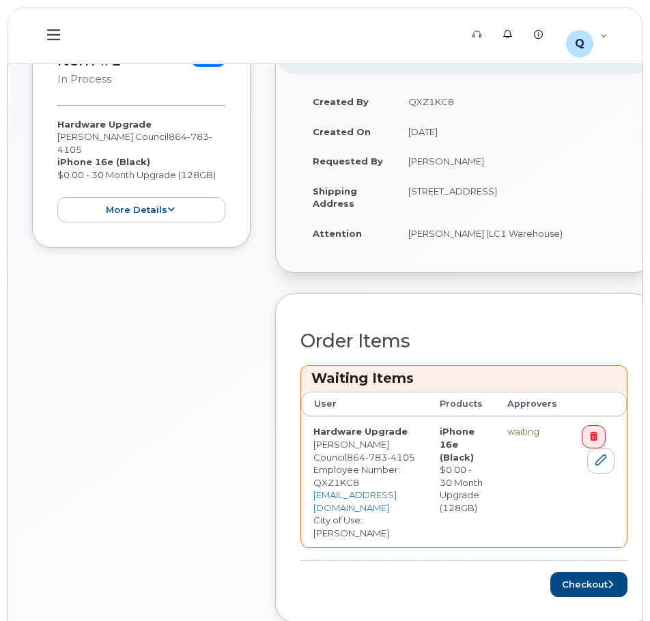
scroll to position [375, 0]
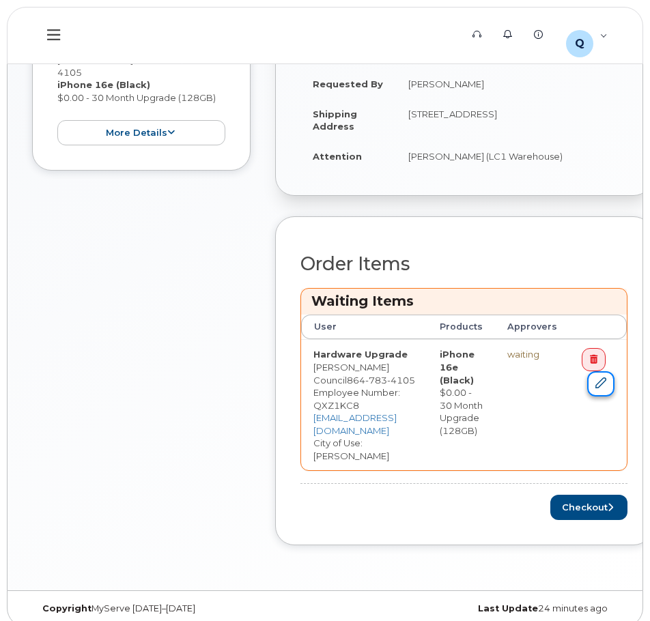
click at [614, 385] on link at bounding box center [600, 383] width 27 height 25
click at [396, 417] on link "[EMAIL_ADDRESS][DOMAIN_NAME]" at bounding box center [354, 424] width 83 height 24
click at [396, 418] on link "[EMAIL_ADDRESS][DOMAIN_NAME]" at bounding box center [354, 424] width 83 height 24
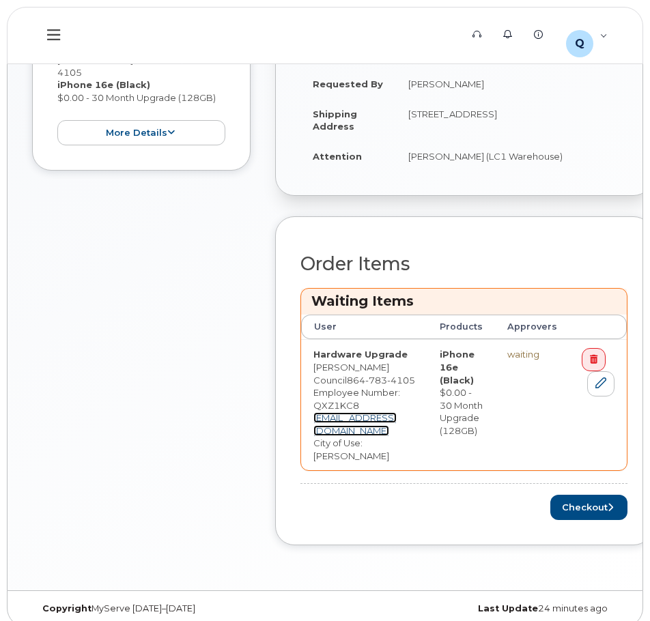
click at [396, 418] on link "[EMAIL_ADDRESS][DOMAIN_NAME]" at bounding box center [354, 424] width 83 height 24
click at [606, 386] on icon at bounding box center [600, 382] width 11 height 11
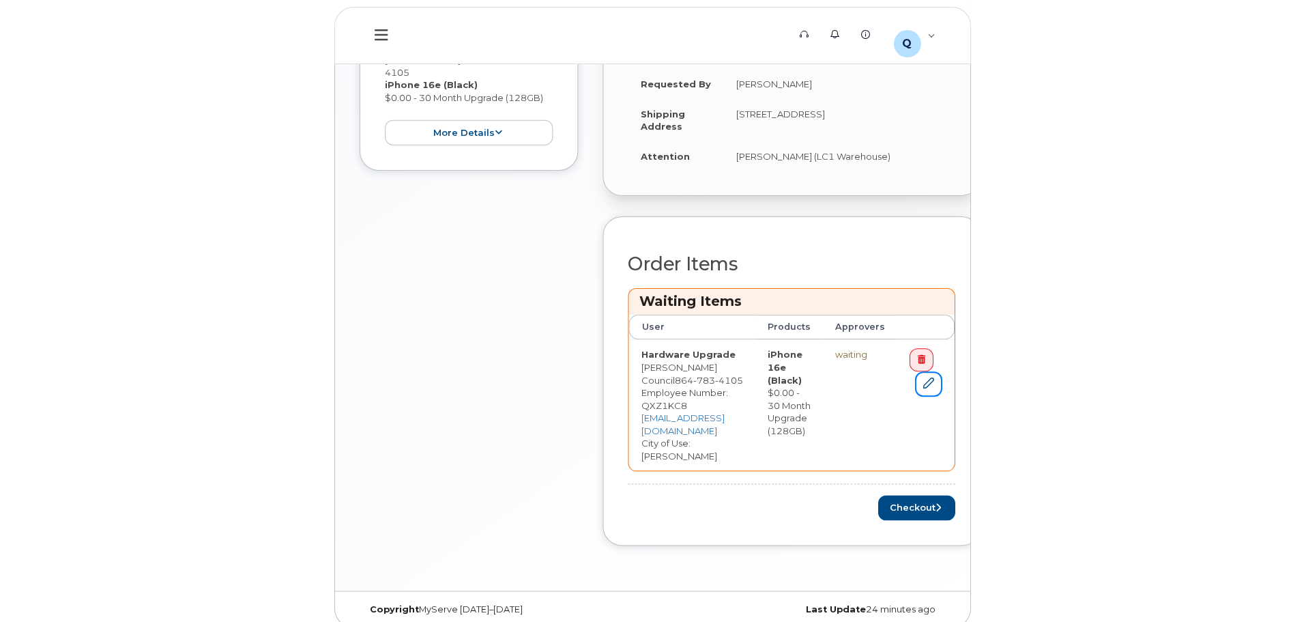
scroll to position [321, 0]
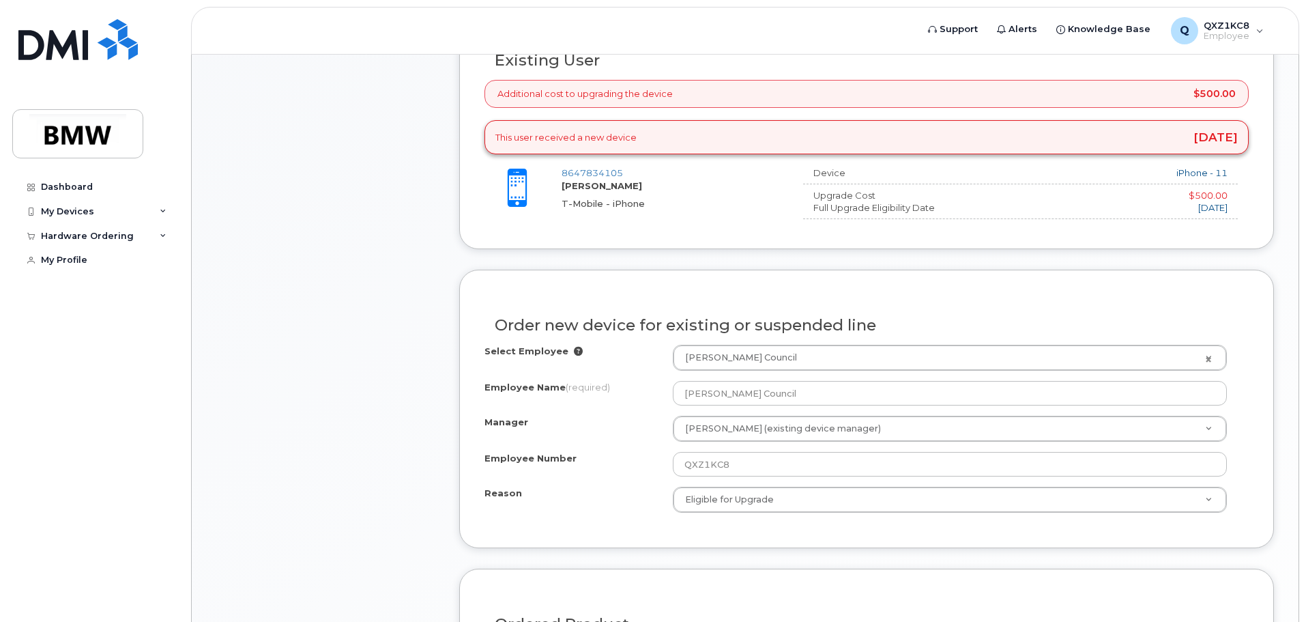
scroll to position [480, 0]
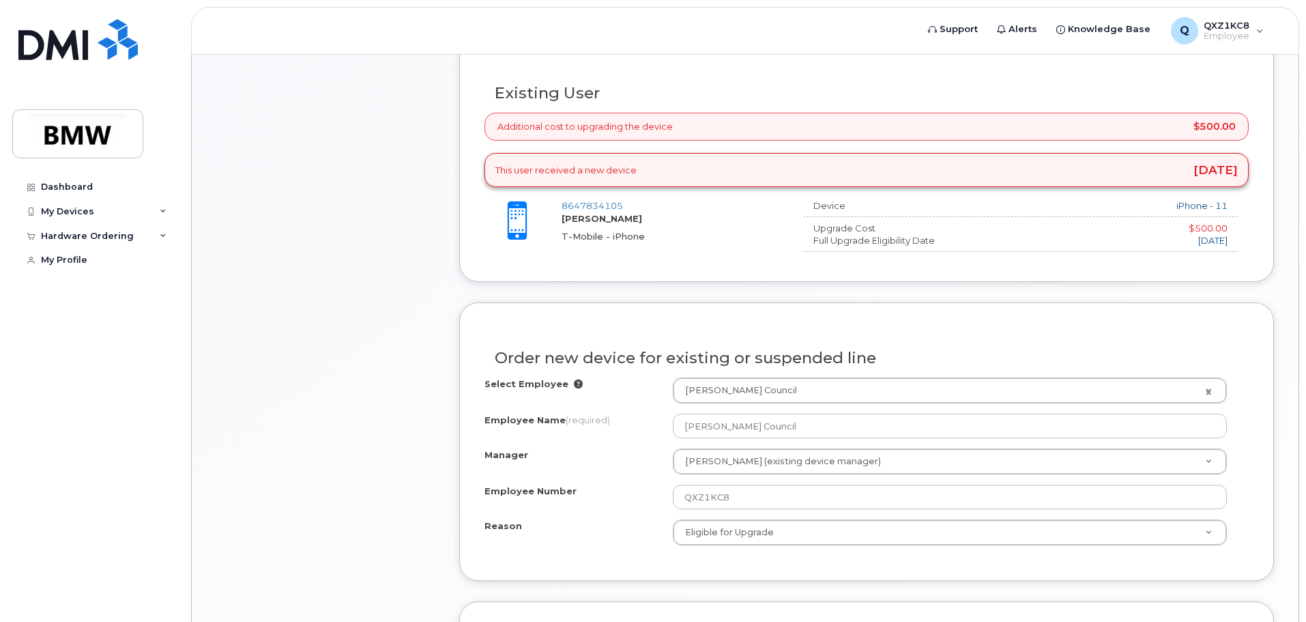
click at [597, 216] on strong "[PERSON_NAME]" at bounding box center [602, 218] width 81 height 11
click at [588, 207] on link "8647834105" at bounding box center [592, 205] width 61 height 11
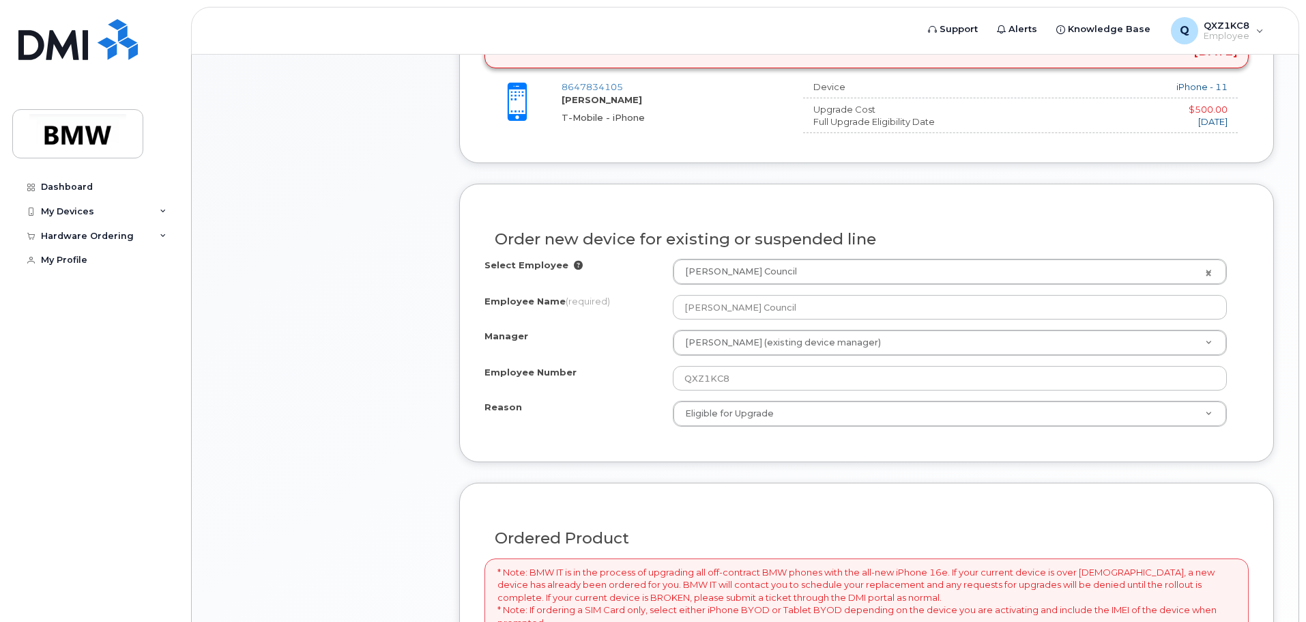
scroll to position [480, 0]
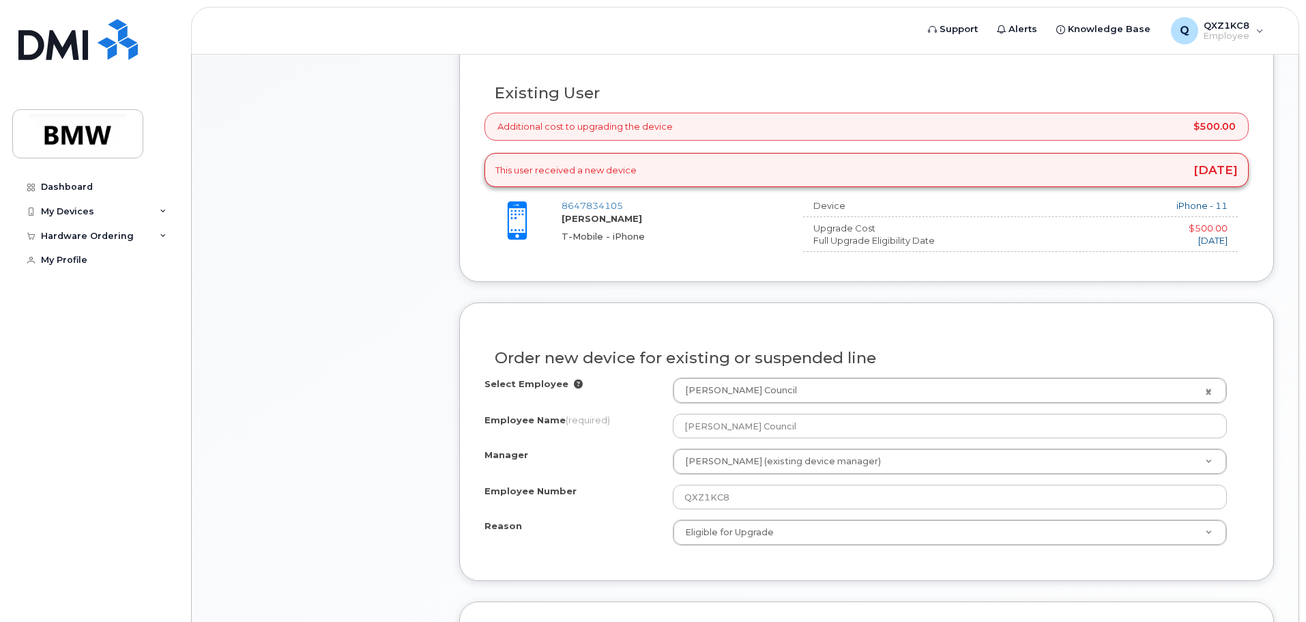
click at [514, 224] on span at bounding box center [517, 220] width 41 height 41
drag, startPoint x: 1159, startPoint y: 166, endPoint x: 1189, endPoint y: 140, distance: 39.2
click at [1193, 165] on span "12 months ago" at bounding box center [1215, 170] width 44 height 12
click at [1194, 124] on span "$500.00" at bounding box center [1214, 126] width 42 height 10
drag, startPoint x: 819, startPoint y: 217, endPoint x: 832, endPoint y: 214, distance: 13.9
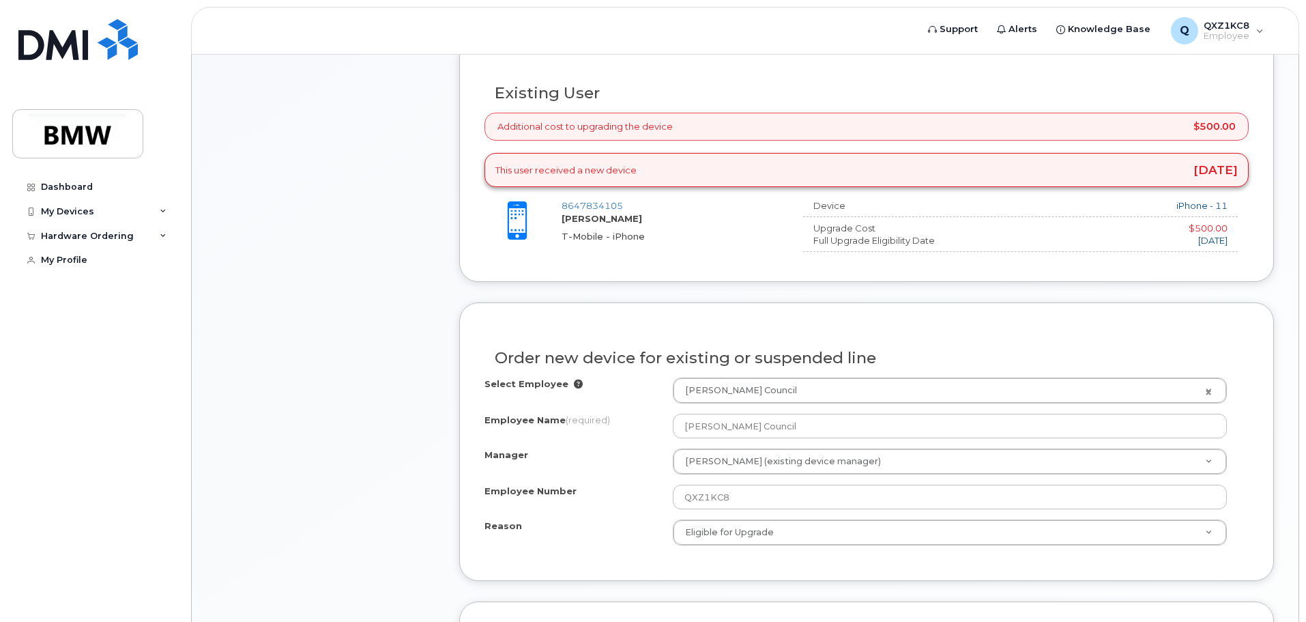
click at [817, 217] on div at bounding box center [1020, 216] width 435 height 1
click at [823, 207] on div "Device" at bounding box center [893, 205] width 181 height 13
click at [612, 235] on div "T-Mobile - iPhone" at bounding box center [672, 236] width 220 height 13
click at [614, 218] on strong "[PERSON_NAME]" at bounding box center [602, 218] width 81 height 11
drag, startPoint x: 909, startPoint y: 235, endPoint x: 921, endPoint y: 235, distance: 12.3
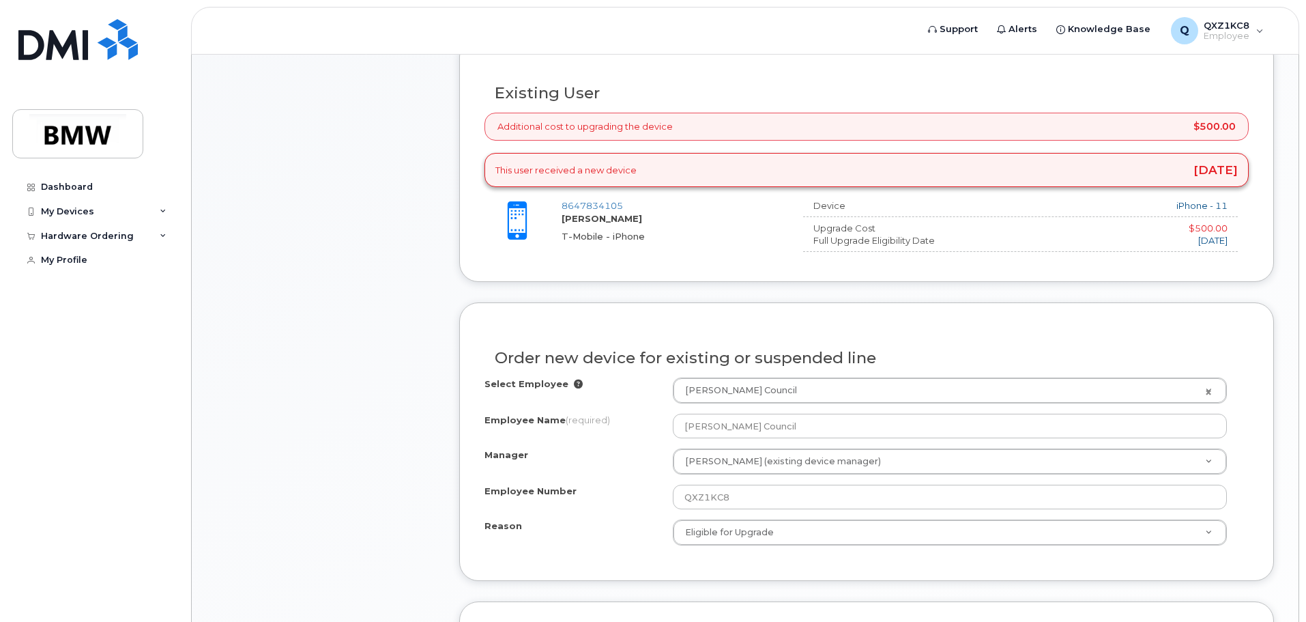
click at [915, 235] on div "Full Upgrade Eligibility Date" at bounding box center [893, 240] width 181 height 13
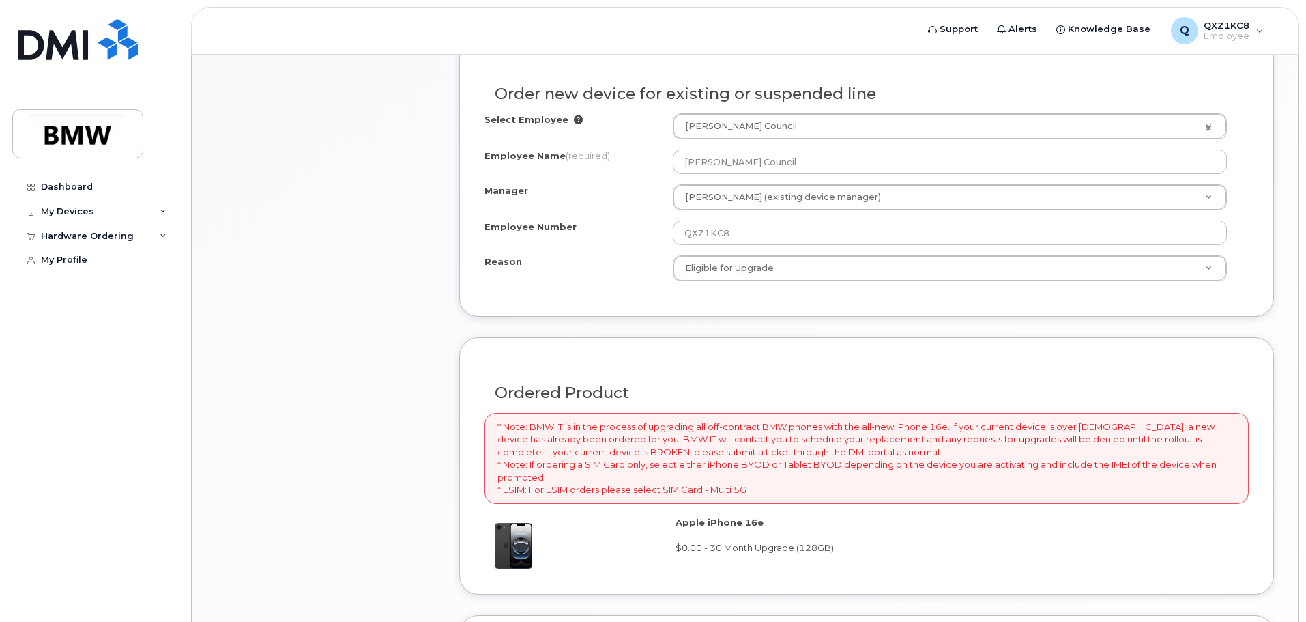
scroll to position [1026, 0]
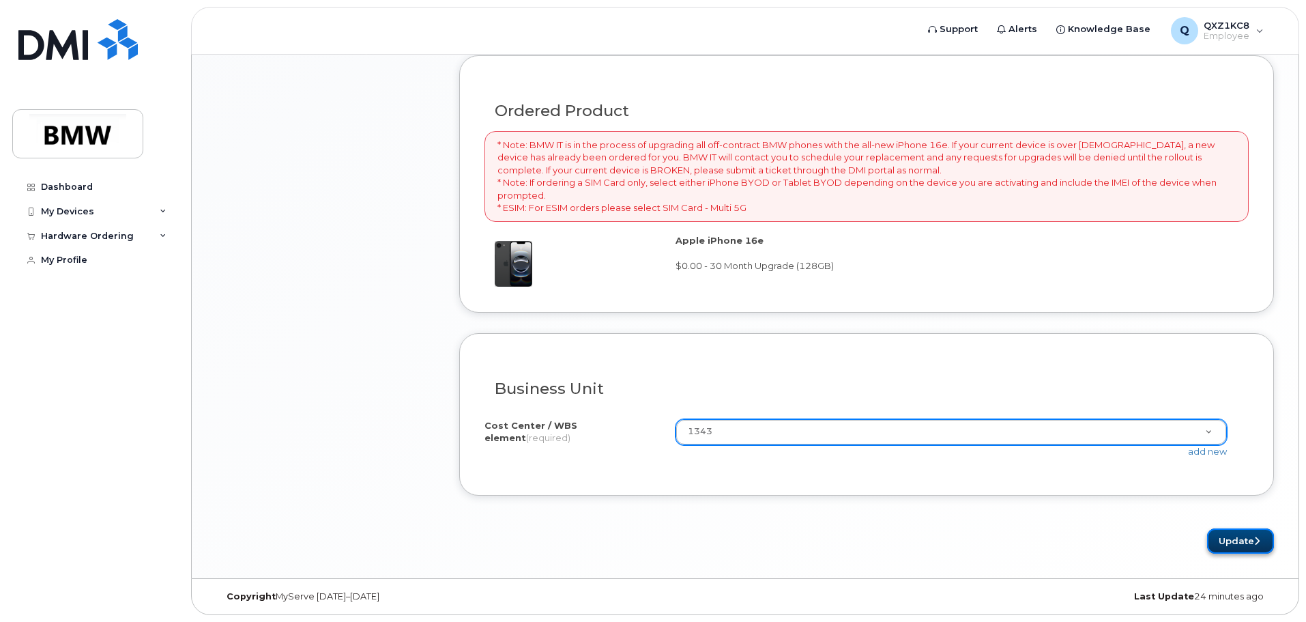
click at [1247, 538] on button "Update" at bounding box center [1240, 540] width 67 height 25
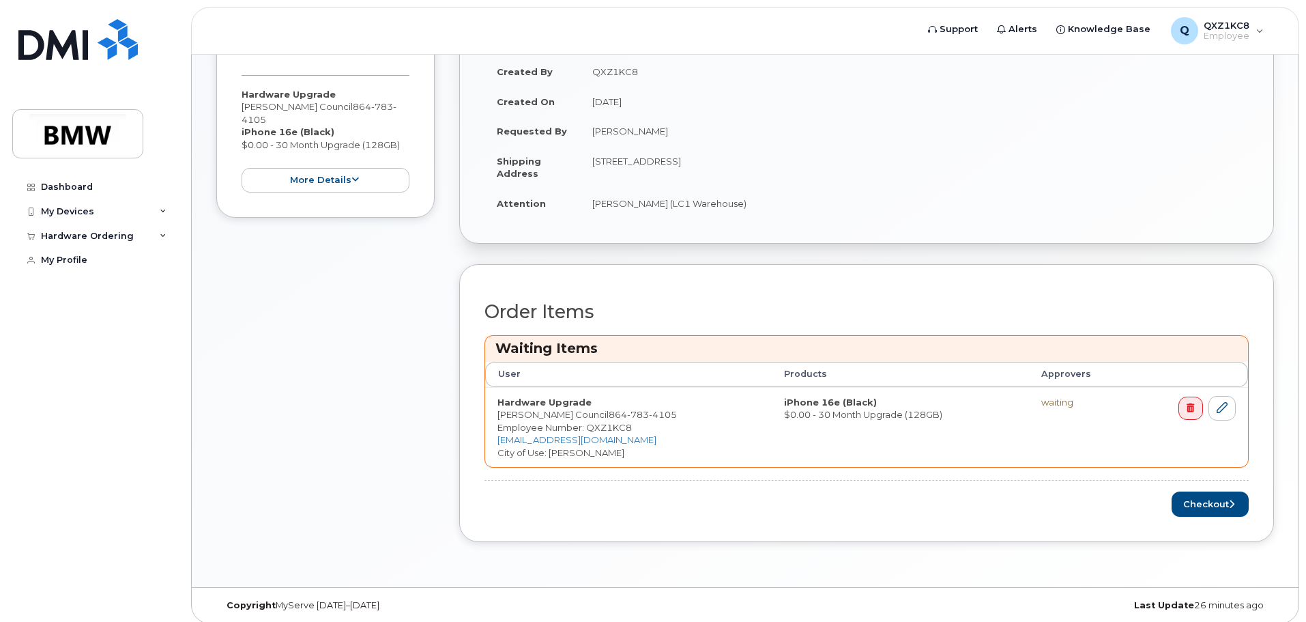
scroll to position [321, 0]
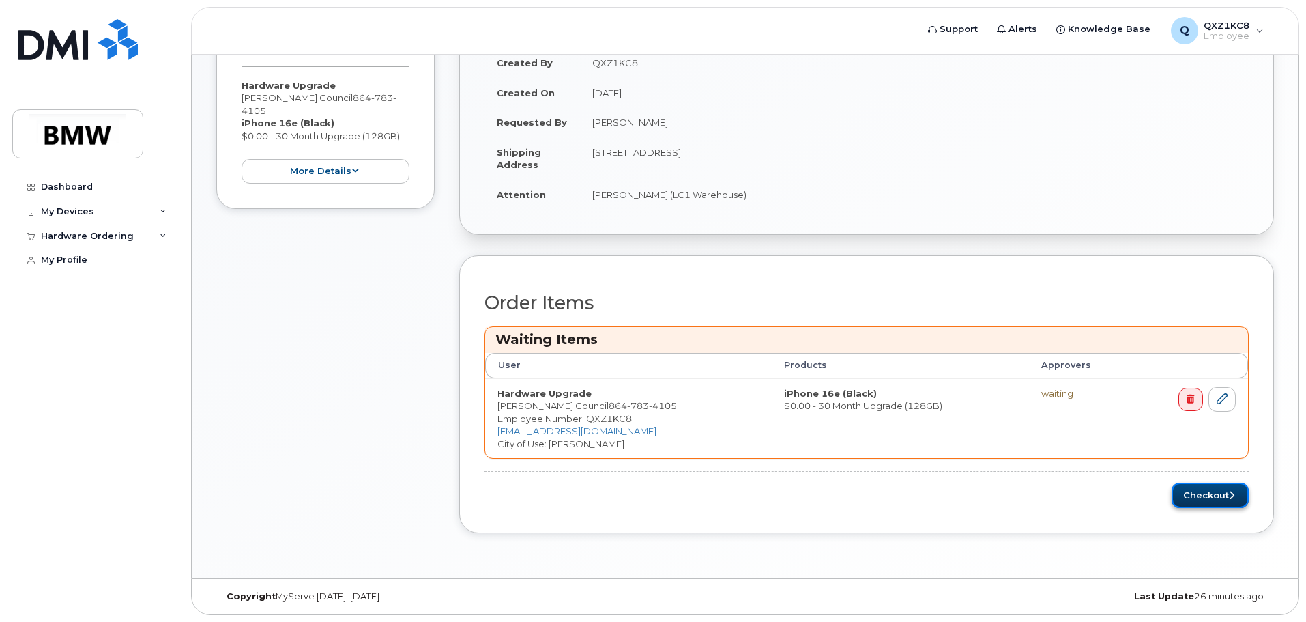
click at [1202, 501] on button "Checkout" at bounding box center [1210, 494] width 77 height 25
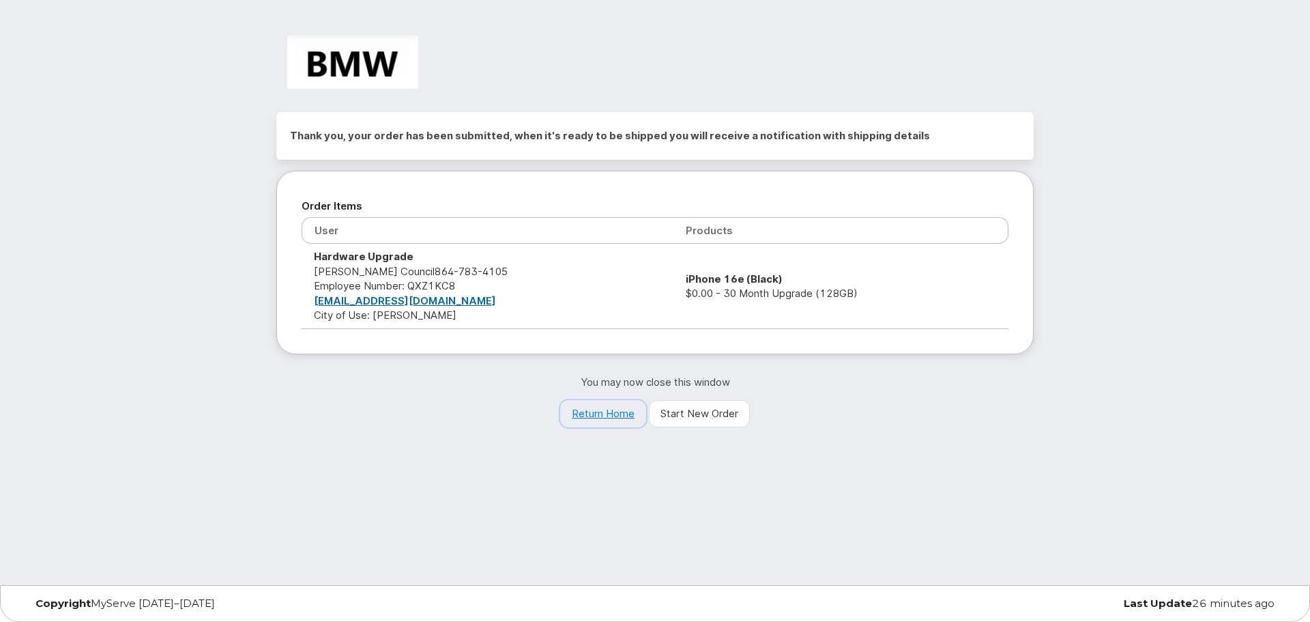
click at [622, 412] on link "Return Home" at bounding box center [603, 413] width 86 height 27
